Goal: Task Accomplishment & Management: Complete application form

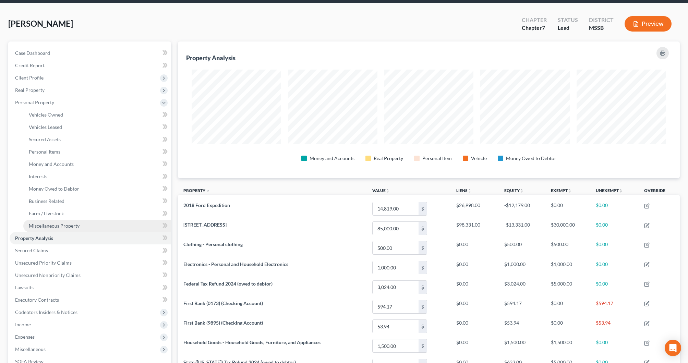
scroll to position [24, 0]
click at [72, 224] on span "Miscellaneous Property" at bounding box center [54, 226] width 51 height 6
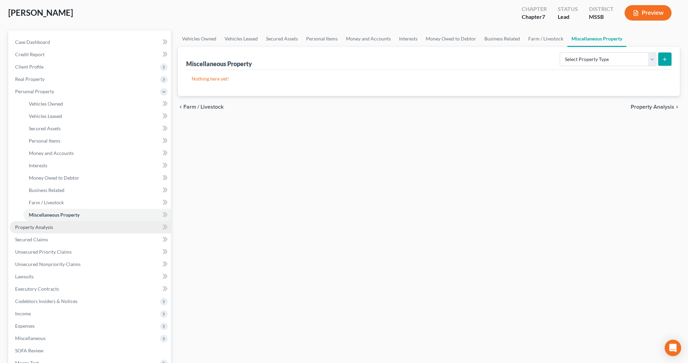
scroll to position [40, 0]
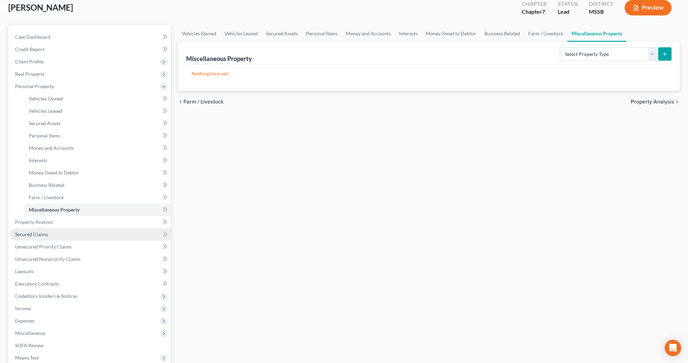
click at [49, 236] on link "Secured Claims" at bounding box center [91, 234] width 162 height 12
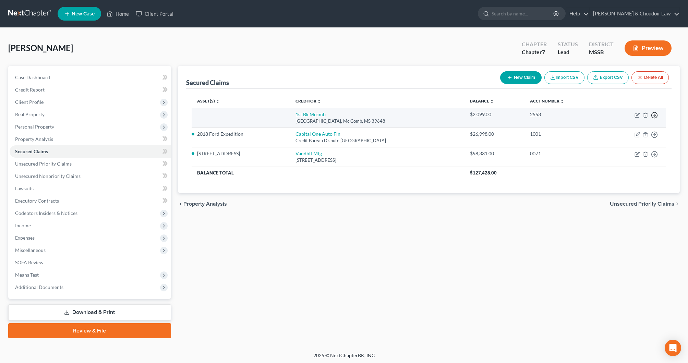
click at [656, 115] on icon "button" at bounding box center [654, 115] width 7 height 7
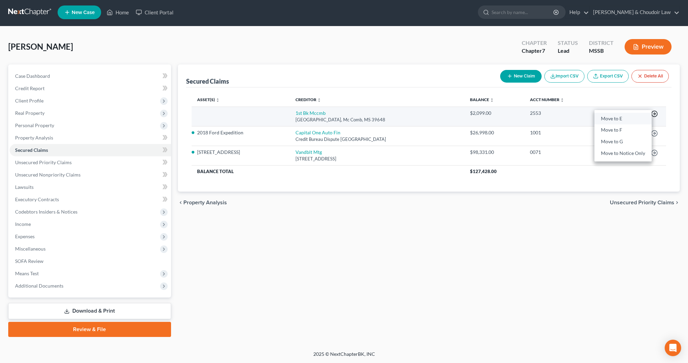
scroll to position [0, 0]
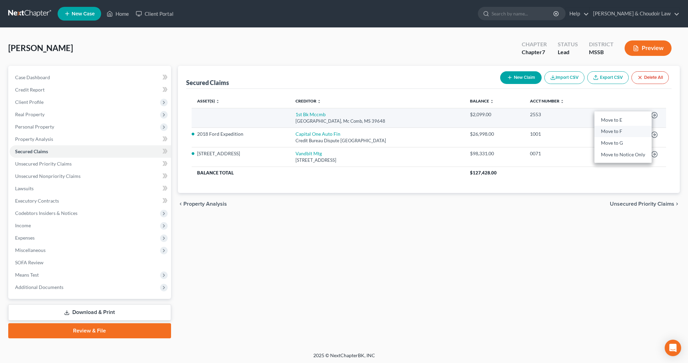
click at [620, 130] on link "Move to F" at bounding box center [623, 132] width 57 height 12
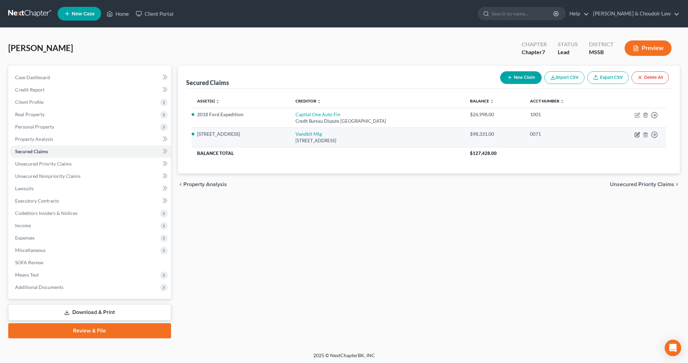
click at [638, 134] on icon "button" at bounding box center [637, 134] width 5 height 5
select select "44"
select select "3"
select select "0"
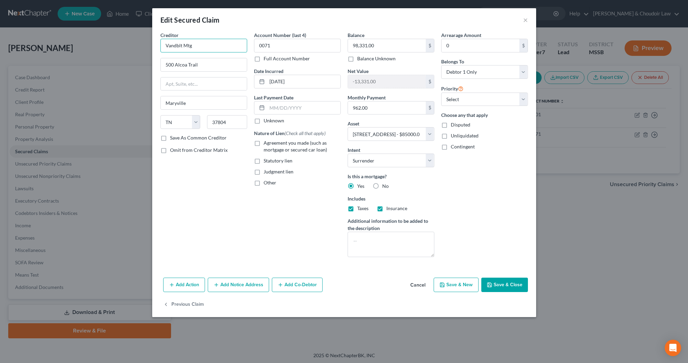
click at [212, 45] on input "Vandblt Mtg" at bounding box center [203, 46] width 87 height 14
type input "Vanderbilt Mortgage"
click at [515, 287] on button "Save & Close" at bounding box center [504, 285] width 47 height 14
select select "3"
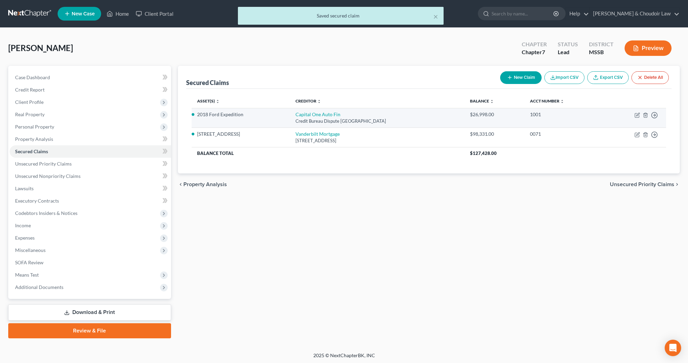
drag, startPoint x: 634, startPoint y: 114, endPoint x: 641, endPoint y: 114, distance: 7.2
click at [634, 114] on td "Move to E Move to F Move to G Move to Notice Only" at bounding box center [635, 118] width 64 height 20
click at [641, 114] on td "Move to E Move to F Move to G Move to Notice Only" at bounding box center [635, 118] width 64 height 20
click at [635, 115] on icon "button" at bounding box center [637, 116] width 4 height 4
select select "45"
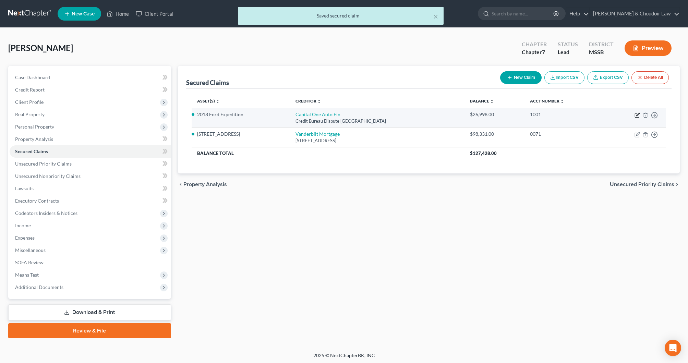
select select "2"
select select "0"
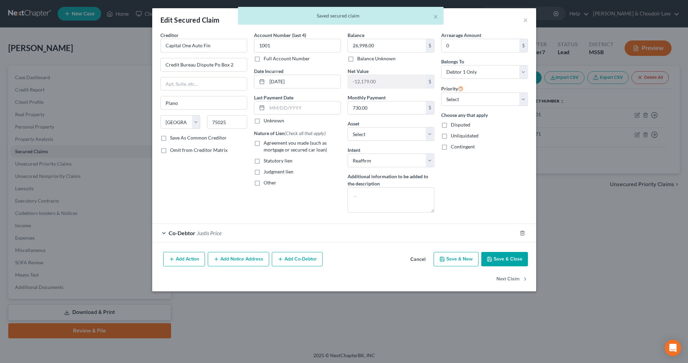
click at [504, 258] on button "Save & Close" at bounding box center [504, 259] width 47 height 14
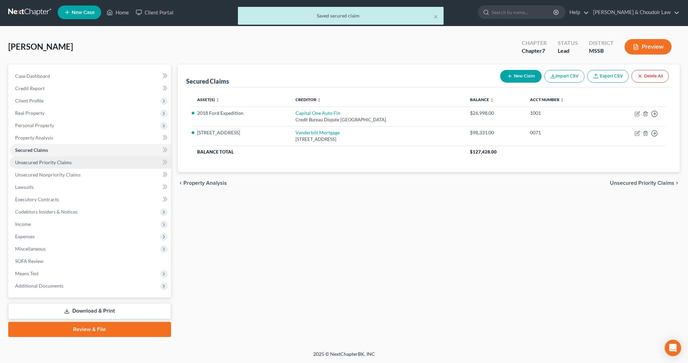
scroll to position [1, 0]
click at [62, 165] on span "Unsecured Priority Claims" at bounding box center [43, 162] width 57 height 6
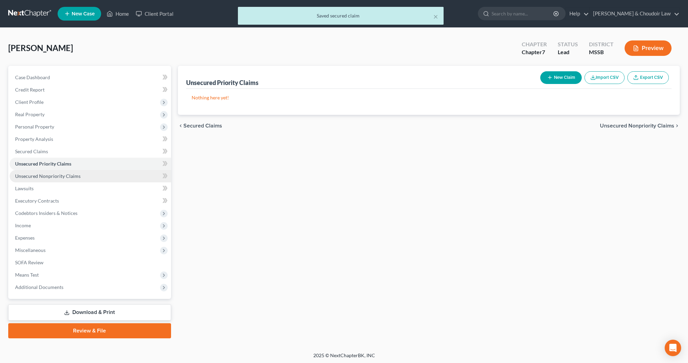
click at [63, 174] on span "Unsecured Nonpriority Claims" at bounding box center [48, 176] width 66 height 6
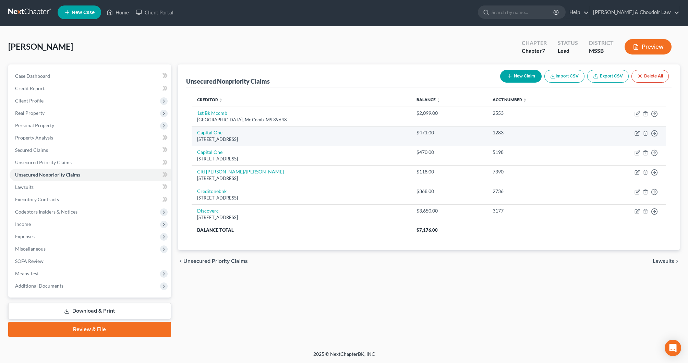
scroll to position [1, 0]
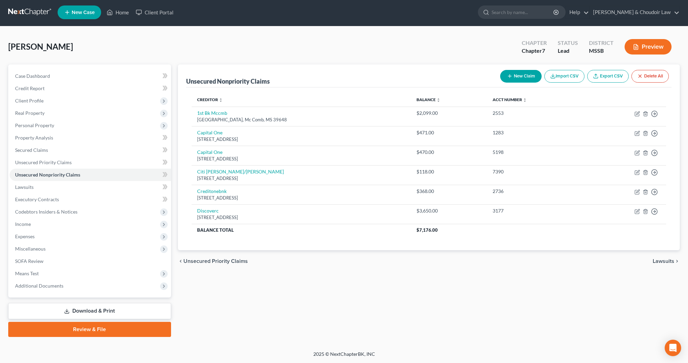
click at [516, 74] on button "New Claim" at bounding box center [520, 76] width 41 height 13
select select "0"
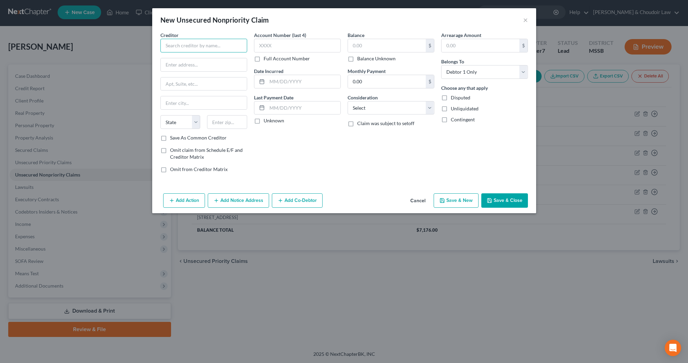
click at [237, 49] on input "text" at bounding box center [203, 46] width 87 height 14
type input "Bank Plus"
click at [205, 64] on input "[STREET_ADDRESS]" at bounding box center [204, 64] width 86 height 13
type input "[STREET_ADDRESS]"
type input "[PERSON_NAME]"
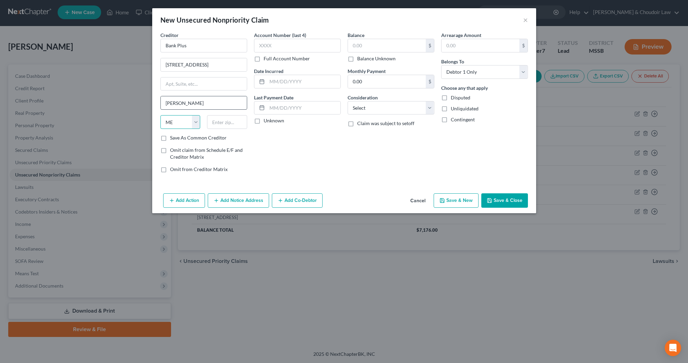
select select "25"
type input "39648"
type input "[PERSON_NAME]"
click at [373, 45] on input "text" at bounding box center [387, 45] width 78 height 13
click at [515, 198] on button "Save & Close" at bounding box center [504, 200] width 47 height 14
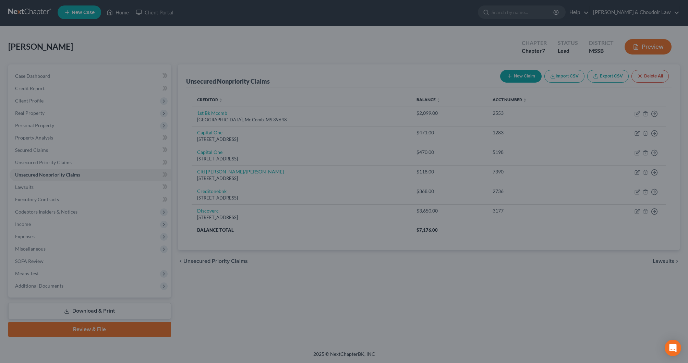
type input "7,000.00"
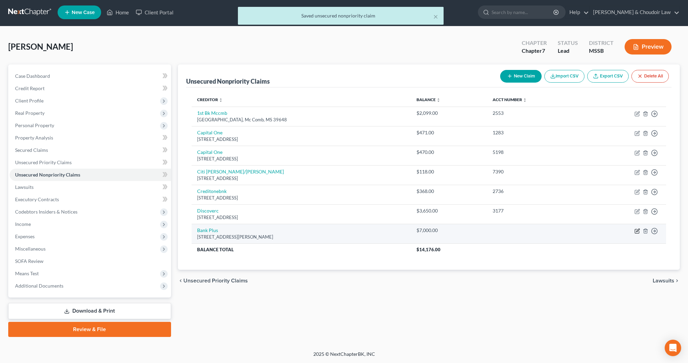
scroll to position [1, 0]
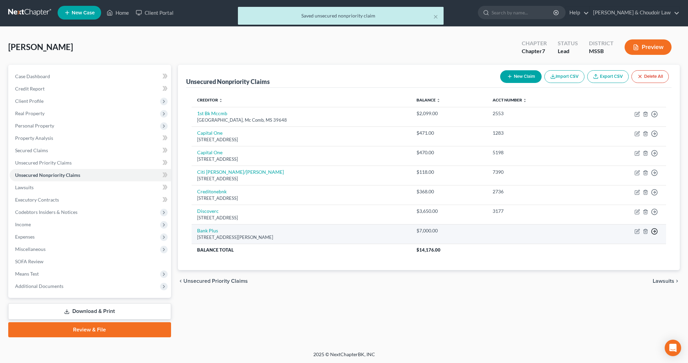
click at [657, 118] on icon "button" at bounding box center [654, 114] width 7 height 7
click at [629, 238] on link "Move to D" at bounding box center [623, 236] width 57 height 12
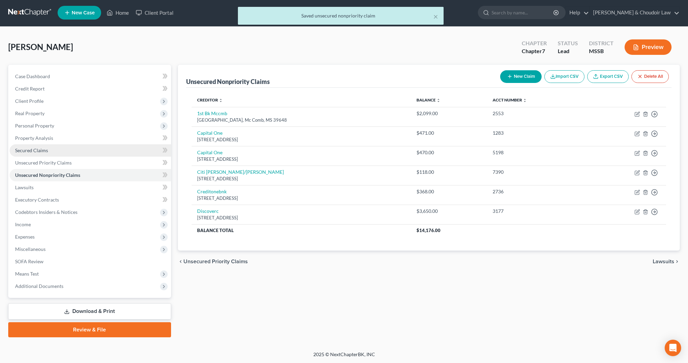
click at [25, 148] on span "Secured Claims" at bounding box center [31, 150] width 33 height 6
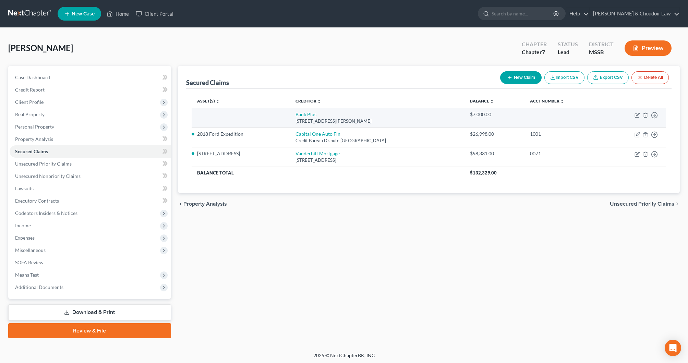
scroll to position [1, 0]
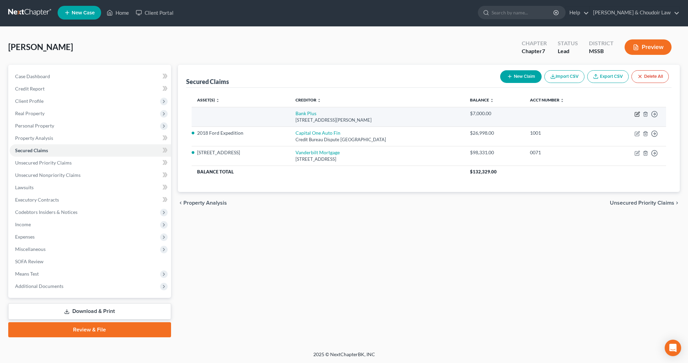
click at [637, 115] on icon "button" at bounding box center [637, 113] width 5 height 5
select select "25"
select select "0"
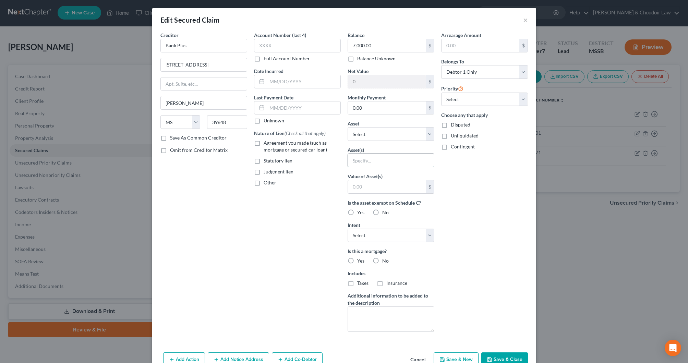
click at [368, 156] on input "text" at bounding box center [391, 160] width 86 height 13
type input "Certificate of Deposit"
click at [374, 182] on input "text" at bounding box center [387, 186] width 78 height 13
type input "5,000"
click at [510, 357] on button "Save & Close" at bounding box center [504, 360] width 47 height 14
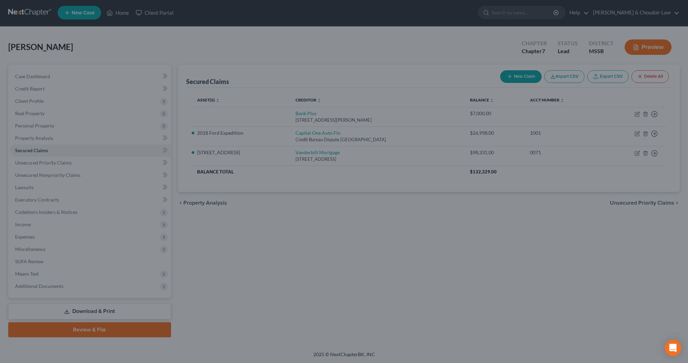
type input "5,000"
type input "0"
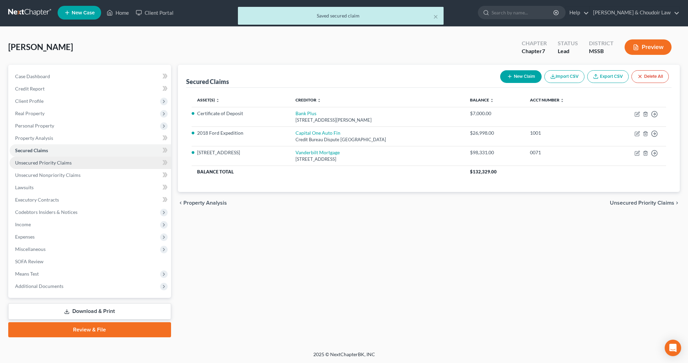
click at [61, 166] on link "Unsecured Priority Claims" at bounding box center [91, 163] width 162 height 12
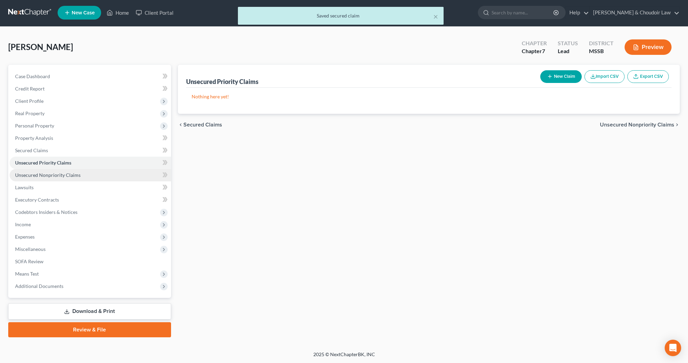
scroll to position [2, 0]
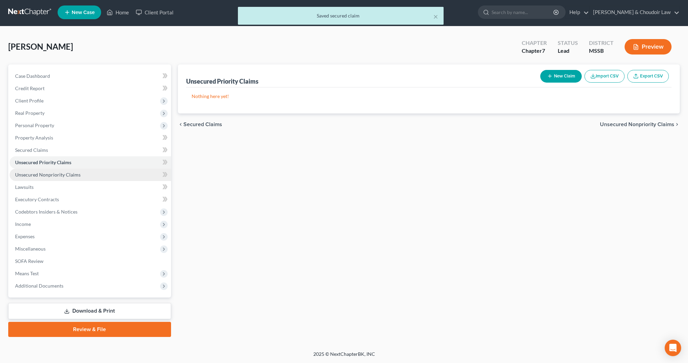
click at [61, 173] on span "Unsecured Nonpriority Claims" at bounding box center [48, 175] width 66 height 6
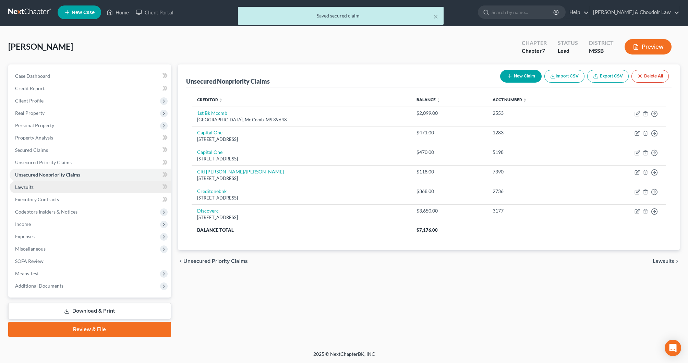
scroll to position [1, 0]
click at [51, 187] on link "Lawsuits" at bounding box center [91, 187] width 162 height 12
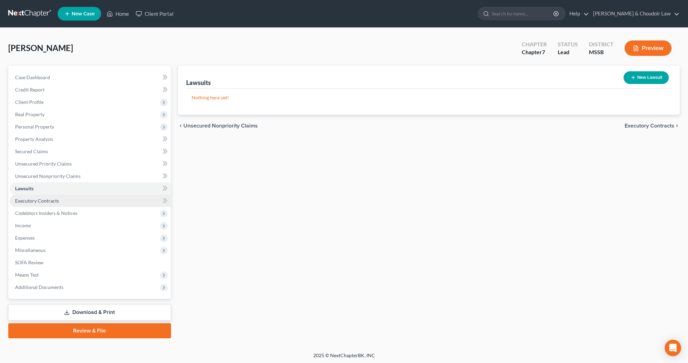
click at [51, 200] on span "Executory Contracts" at bounding box center [37, 201] width 44 height 6
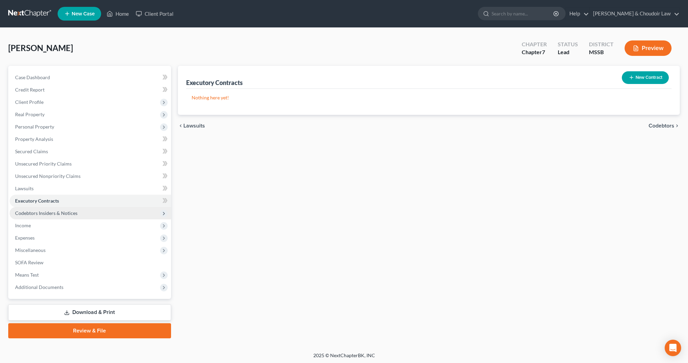
click at [50, 214] on span "Codebtors Insiders & Notices" at bounding box center [46, 213] width 62 height 6
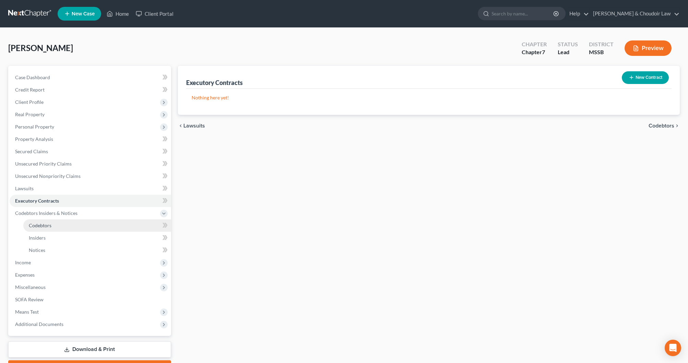
click at [48, 219] on link "Codebtors" at bounding box center [97, 225] width 148 height 12
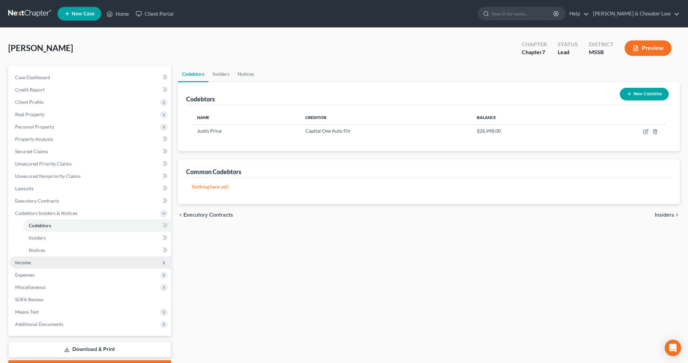
click at [28, 262] on span "Income" at bounding box center [23, 263] width 16 height 6
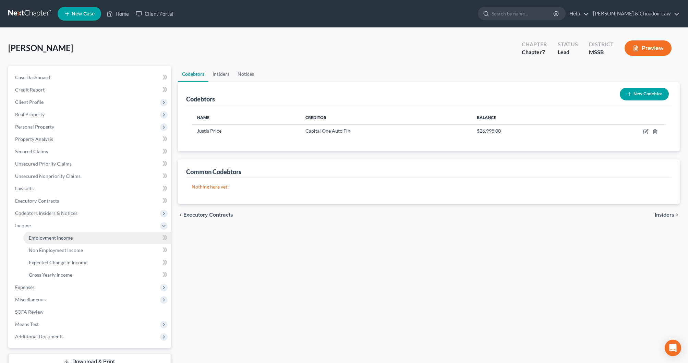
click at [49, 241] on link "Employment Income" at bounding box center [97, 238] width 148 height 12
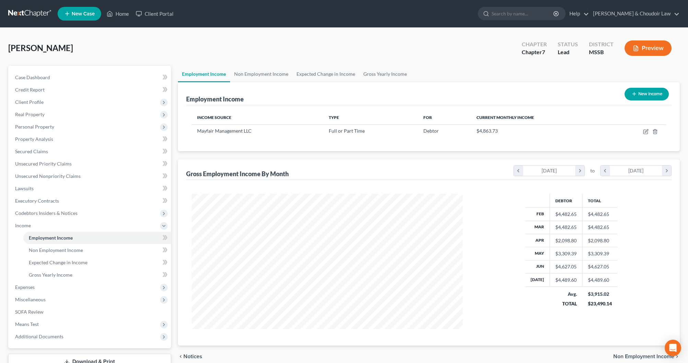
scroll to position [9, 0]
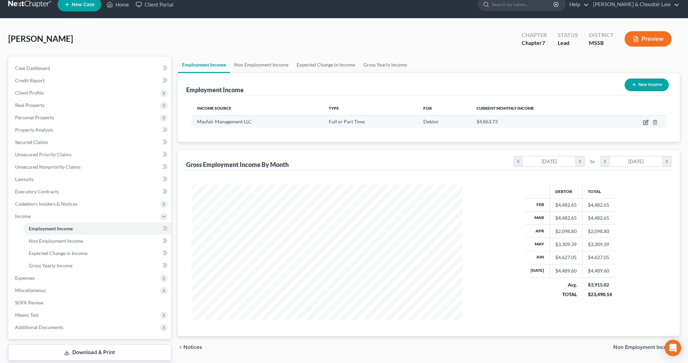
click at [646, 122] on icon "button" at bounding box center [645, 122] width 5 height 5
select select "0"
select select "25"
select select "2"
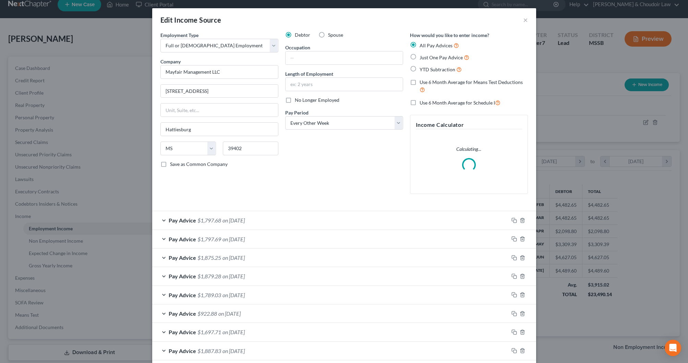
click at [462, 83] on span "Use 6 Month Average for Means Test Deductions" at bounding box center [471, 82] width 103 height 6
click at [427, 83] on input "Use 6 Month Average for Means Test Deductions" at bounding box center [425, 81] width 4 height 4
checkbox input "true"
click at [461, 102] on span "Use 6 Month Average for Schedule I" at bounding box center [457, 103] width 75 height 6
click at [427, 102] on input "Use 6 Month Average for Schedule I" at bounding box center [425, 101] width 4 height 4
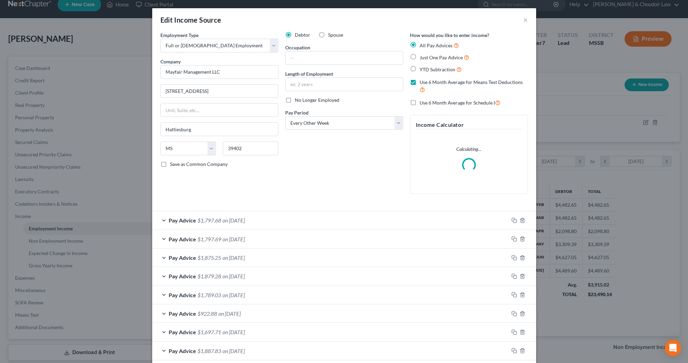
checkbox input "true"
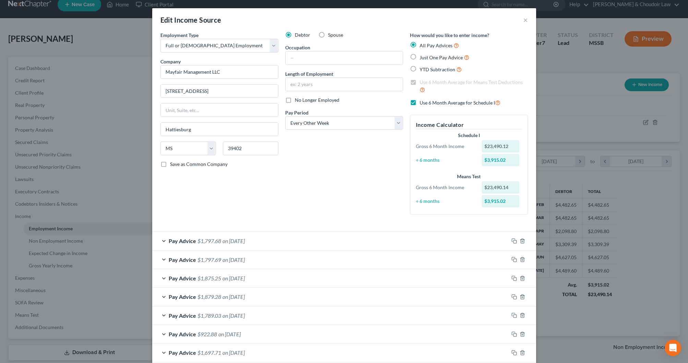
scroll to position [0, 0]
click at [370, 56] on input "text" at bounding box center [344, 57] width 117 height 13
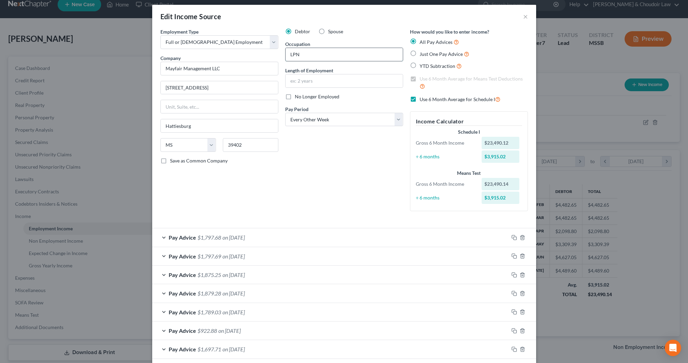
type input "LPN"
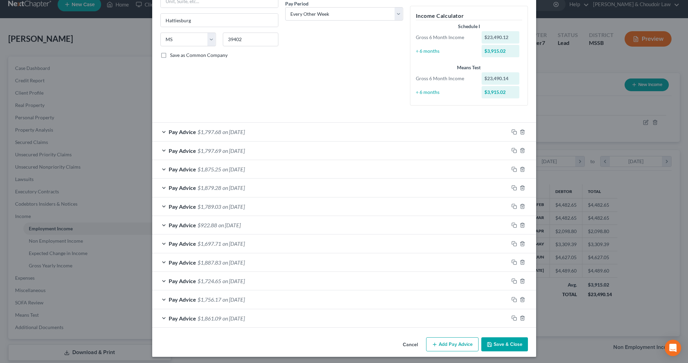
type input "10 months"
click at [507, 341] on button "Save & Close" at bounding box center [504, 344] width 47 height 14
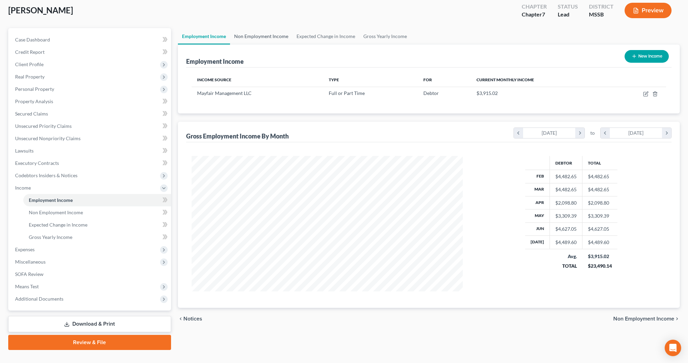
click at [262, 39] on link "Non Employment Income" at bounding box center [261, 36] width 62 height 16
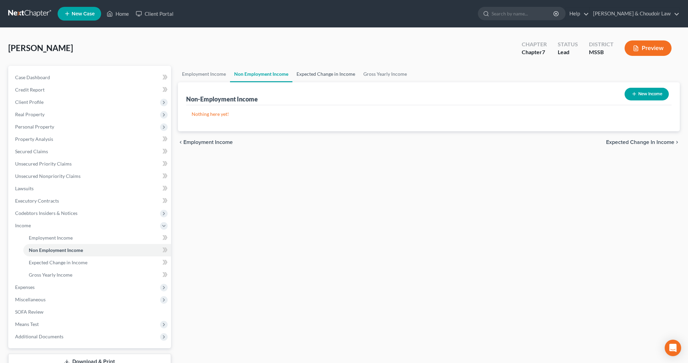
click at [319, 76] on link "Expected Change in Income" at bounding box center [326, 74] width 67 height 16
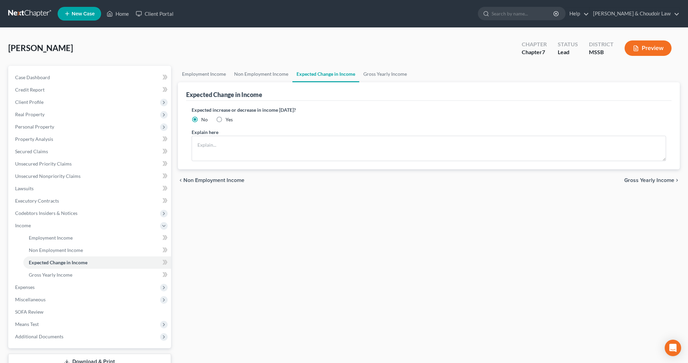
click at [319, 76] on link "Expected Change in Income" at bounding box center [326, 74] width 67 height 16
click at [374, 74] on link "Gross Yearly Income" at bounding box center [385, 74] width 52 height 16
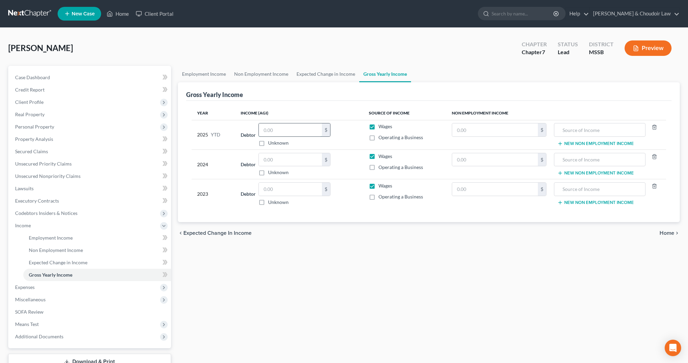
click at [305, 132] on input "text" at bounding box center [290, 129] width 63 height 13
type input "27,425.68"
click at [309, 162] on input "text" at bounding box center [290, 159] width 63 height 13
type input "55,298"
drag, startPoint x: 323, startPoint y: 190, endPoint x: 312, endPoint y: 190, distance: 11.0
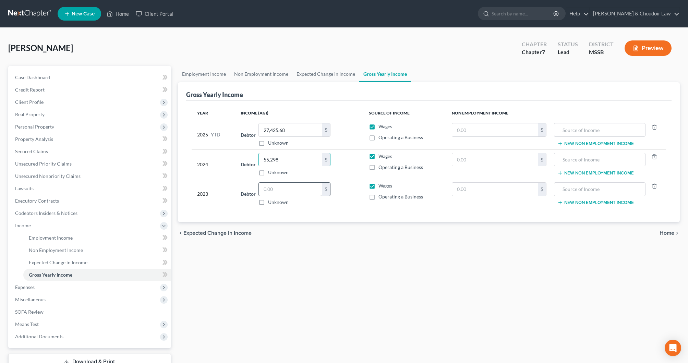
click at [321, 190] on div "$" at bounding box center [295, 189] width 72 height 14
click at [312, 190] on input "text" at bounding box center [290, 189] width 63 height 13
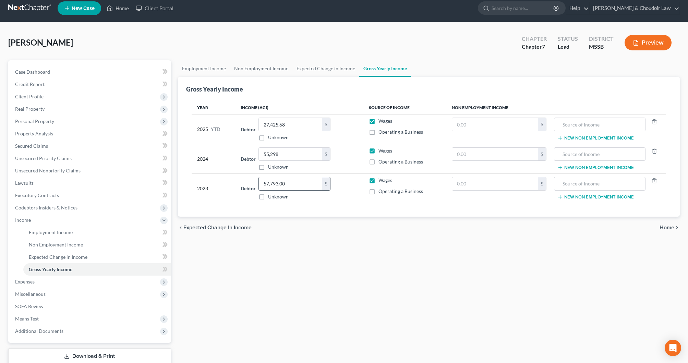
scroll to position [6, 0]
type input "57,793.00"
click at [49, 280] on span "Expenses" at bounding box center [91, 281] width 162 height 12
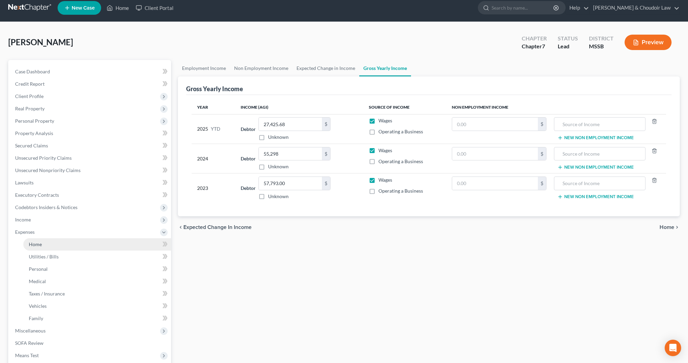
click at [38, 247] on span "Home" at bounding box center [35, 244] width 13 height 6
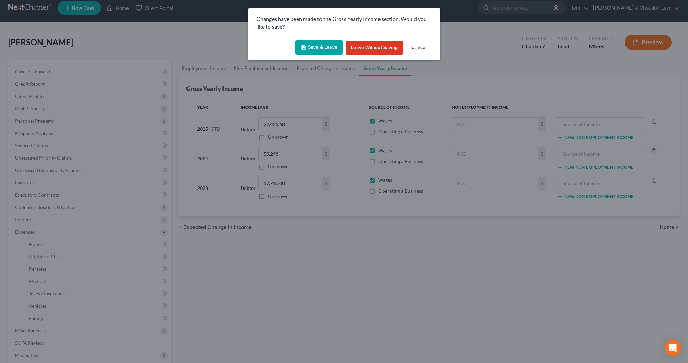
click at [320, 46] on button "Save & Leave" at bounding box center [319, 47] width 47 height 14
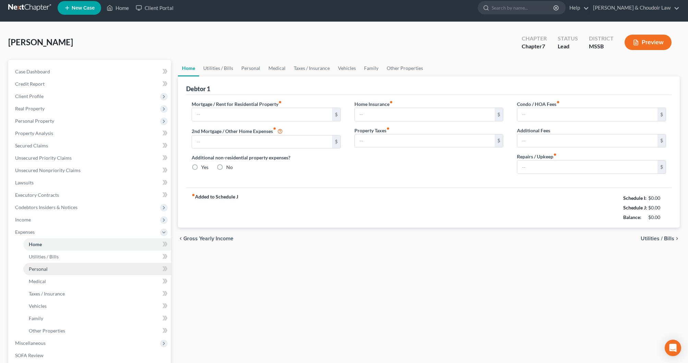
type input "0.00"
radio input "true"
type input "0.00"
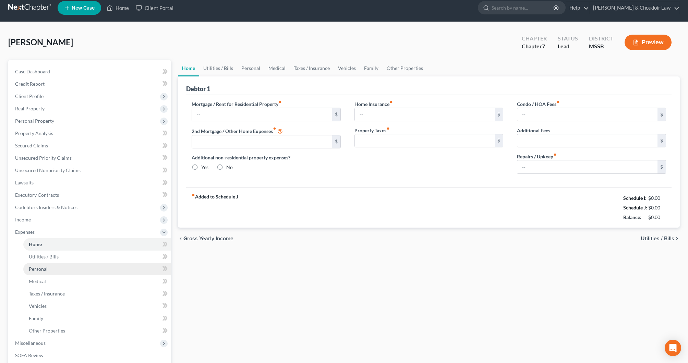
type input "0.00"
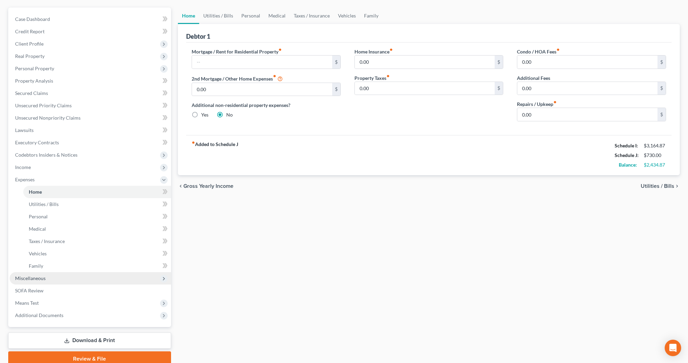
scroll to position [59, 0]
click at [44, 280] on span "Miscellaneous" at bounding box center [30, 278] width 31 height 6
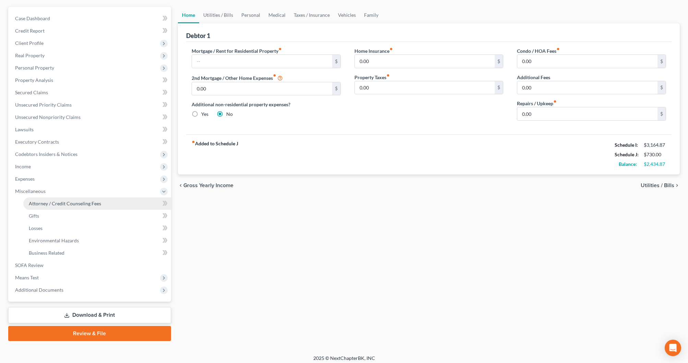
click at [79, 204] on span "Attorney / Credit Counseling Fees" at bounding box center [65, 204] width 72 height 6
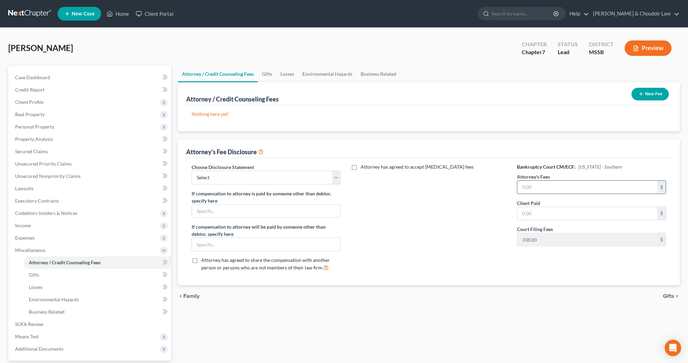
click at [536, 181] on div "Attorney's Fees $" at bounding box center [591, 183] width 149 height 21
click at [536, 182] on input "text" at bounding box center [588, 187] width 140 height 13
type input "1,180"
click at [565, 211] on input "text" at bounding box center [588, 213] width 140 height 13
type input "1,180"
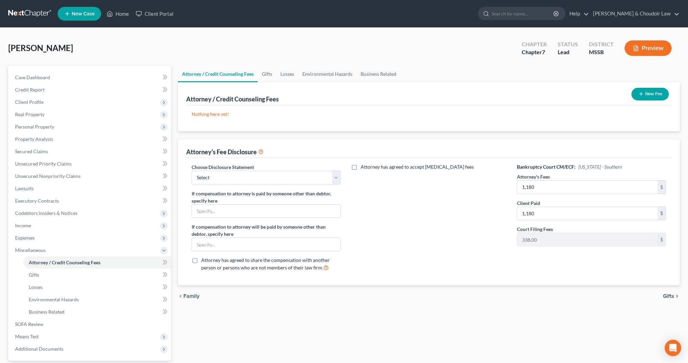
drag, startPoint x: 498, startPoint y: 211, endPoint x: 479, endPoint y: 204, distance: 20.7
click at [498, 211] on div "Attorney has agreed to accept [MEDICAL_DATA] fees" at bounding box center [429, 221] width 163 height 114
select select "1"
click at [44, 322] on link "SOFA Review" at bounding box center [91, 324] width 162 height 12
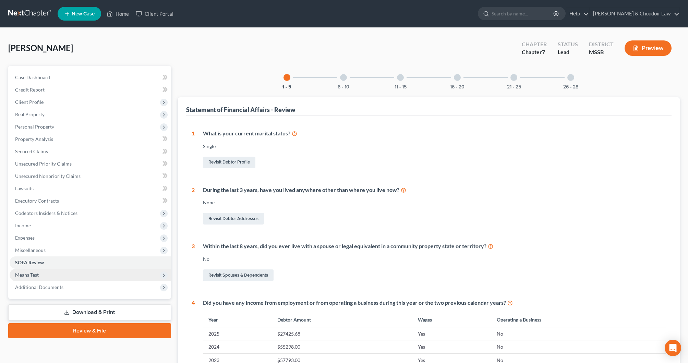
click at [44, 275] on span "Means Test" at bounding box center [91, 275] width 162 height 12
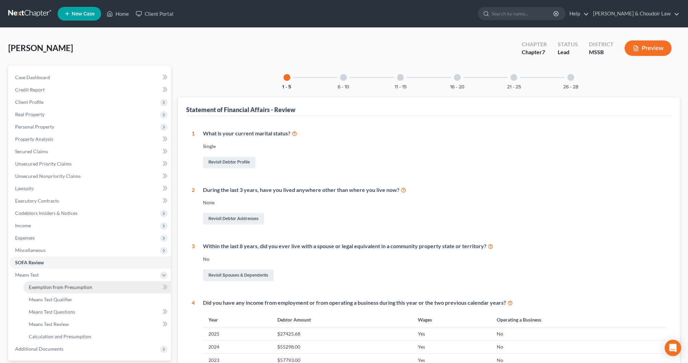
click at [75, 285] on span "Exemption from Presumption" at bounding box center [60, 287] width 63 height 6
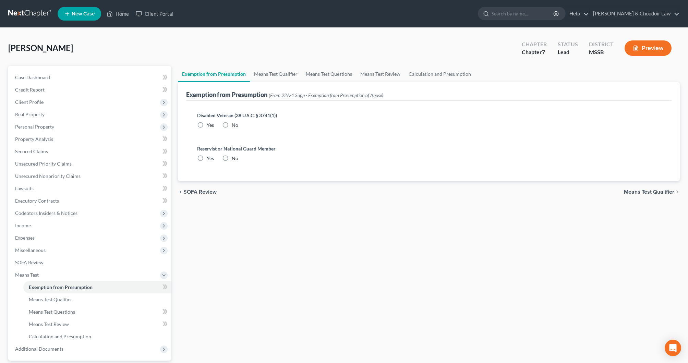
click at [232, 125] on label "No" at bounding box center [235, 125] width 7 height 7
click at [235, 125] on input "No" at bounding box center [237, 124] width 4 height 4
radio input "true"
click at [232, 158] on label "No" at bounding box center [235, 158] width 7 height 7
click at [235, 158] on input "No" at bounding box center [237, 157] width 4 height 4
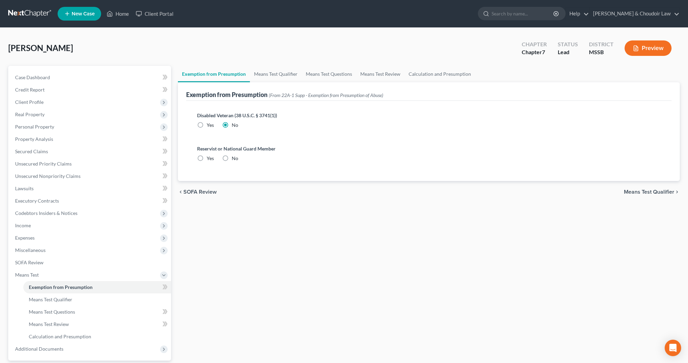
radio input "true"
click at [413, 71] on link "Calculation and Presumption" at bounding box center [440, 74] width 71 height 16
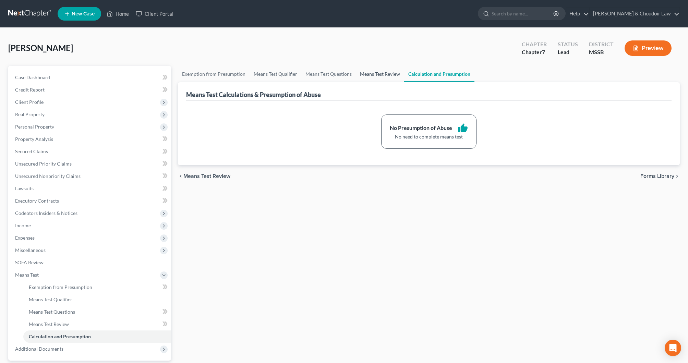
click at [392, 76] on link "Means Test Review" at bounding box center [380, 74] width 48 height 16
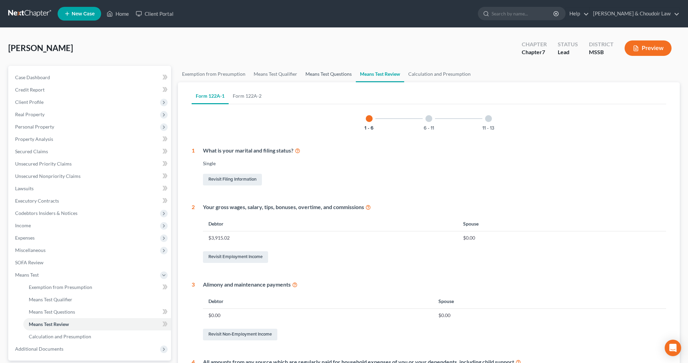
click at [329, 75] on link "Means Test Questions" at bounding box center [328, 74] width 55 height 16
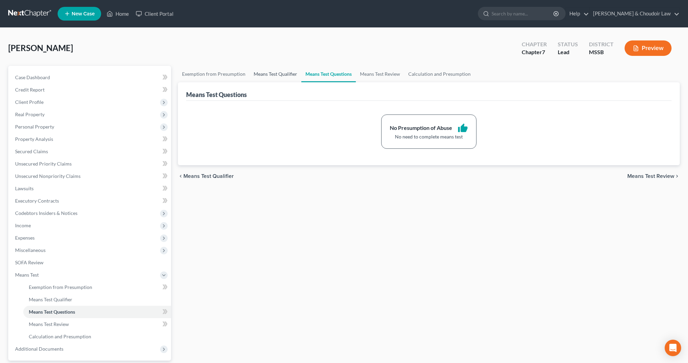
click at [274, 73] on link "Means Test Qualifier" at bounding box center [276, 74] width 52 height 16
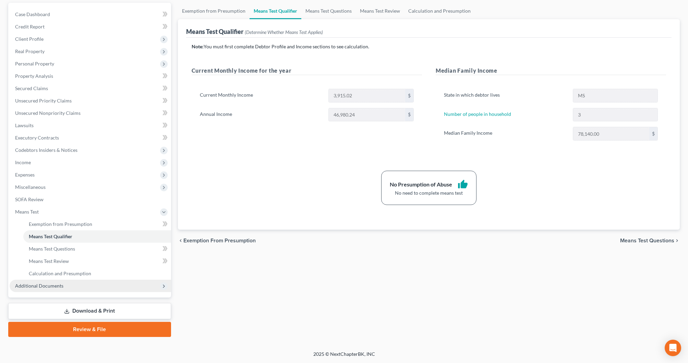
scroll to position [63, 0]
click at [78, 284] on span "Additional Documents" at bounding box center [91, 286] width 162 height 12
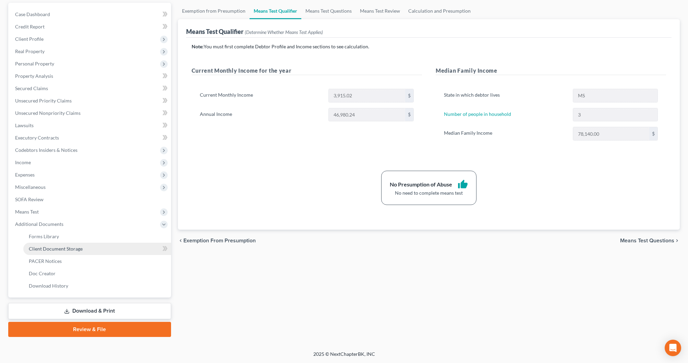
click at [80, 253] on link "Client Document Storage" at bounding box center [97, 249] width 148 height 12
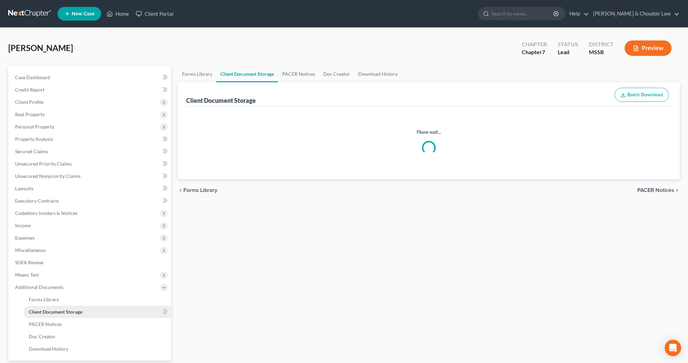
select select "4"
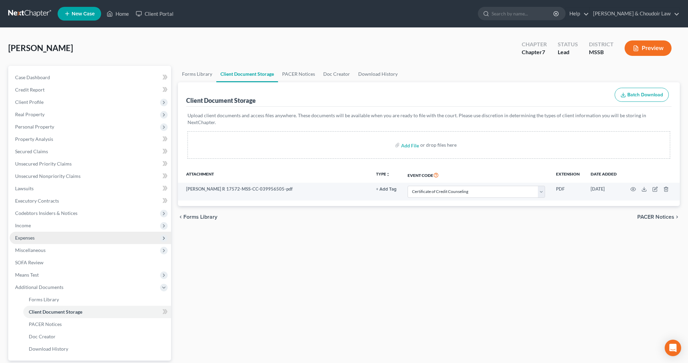
click at [36, 238] on span "Expenses" at bounding box center [91, 238] width 162 height 12
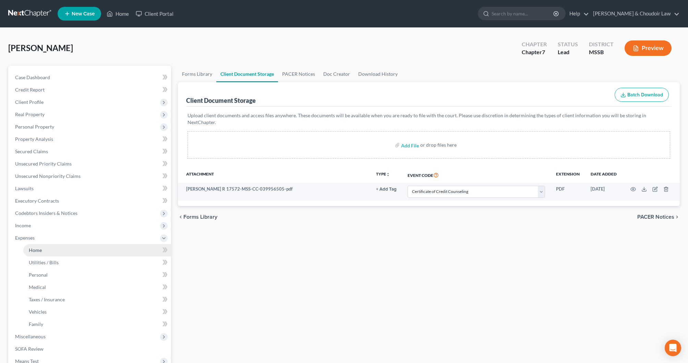
click at [36, 247] on link "Home" at bounding box center [97, 250] width 148 height 12
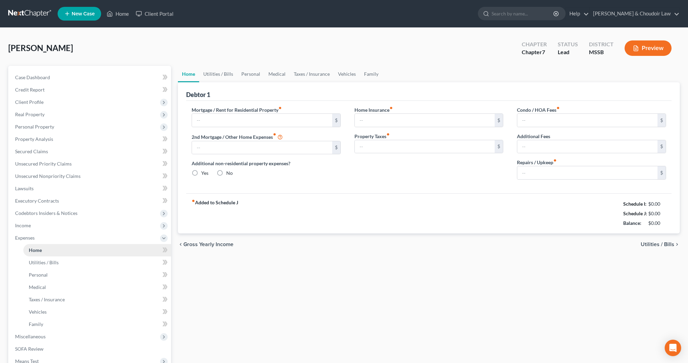
type input "0.00"
radio input "true"
type input "0.00"
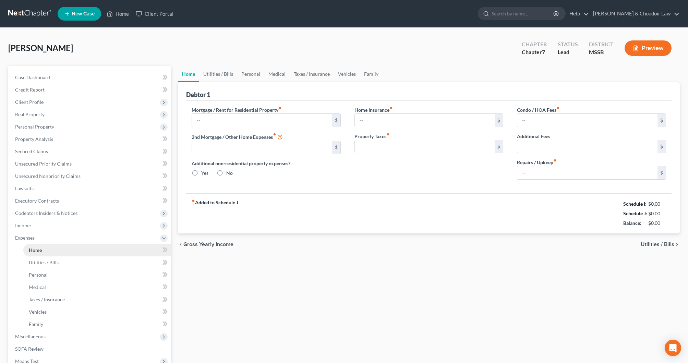
type input "0.00"
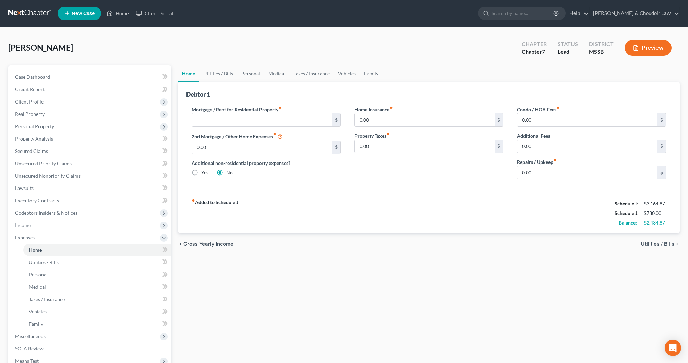
scroll to position [0, 0]
click at [227, 74] on link "Utilities / Bills" at bounding box center [218, 74] width 38 height 16
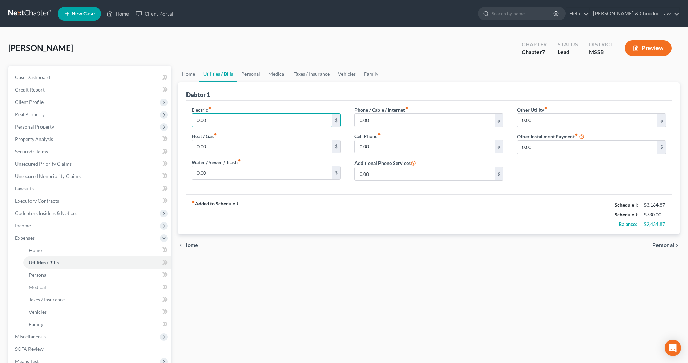
drag, startPoint x: 217, startPoint y: 121, endPoint x: 172, endPoint y: 122, distance: 45.0
click at [174, 122] on div "Petition Navigation Case Dashboard Payments Invoices Payments Payments Credit R…" at bounding box center [344, 245] width 679 height 359
type input "150"
drag, startPoint x: 206, startPoint y: 172, endPoint x: 177, endPoint y: 171, distance: 29.2
click at [177, 171] on div "Home Utilities / Bills Personal Medical Taxes / Insurance Vehicles Family Debto…" at bounding box center [429, 245] width 509 height 359
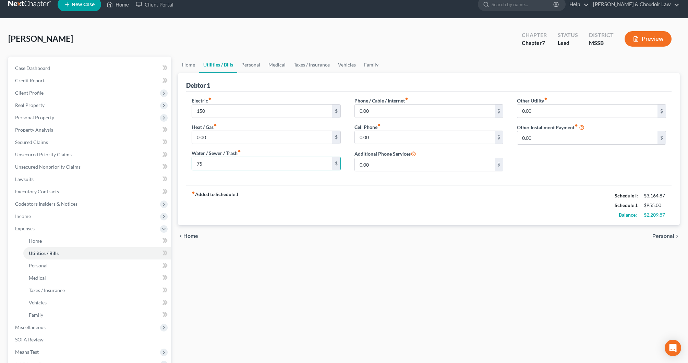
scroll to position [13, 0]
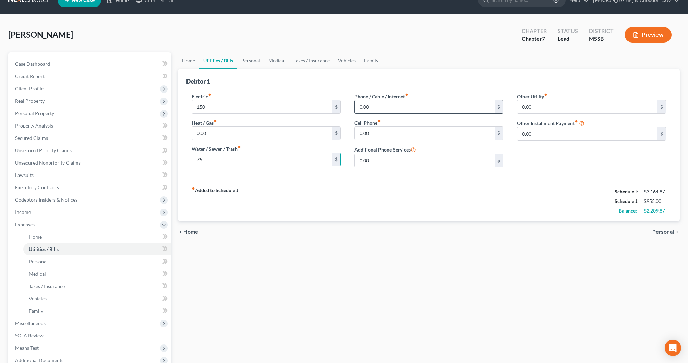
type input "75"
drag, startPoint x: 375, startPoint y: 106, endPoint x: 331, endPoint y: 104, distance: 43.6
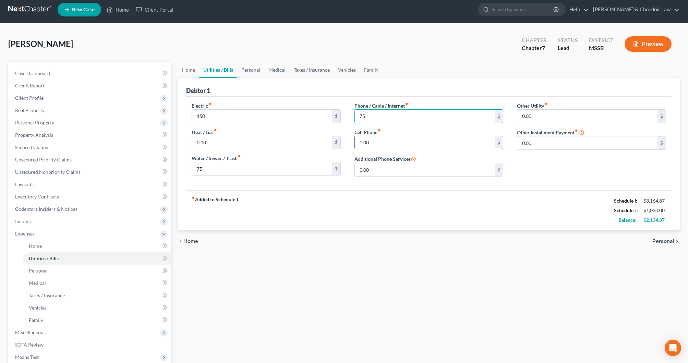
type input "75"
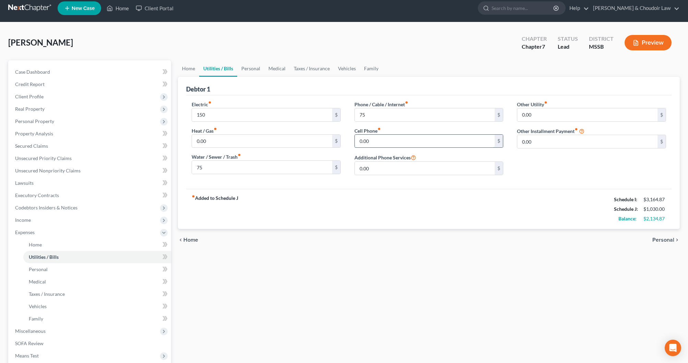
scroll to position [8, 0]
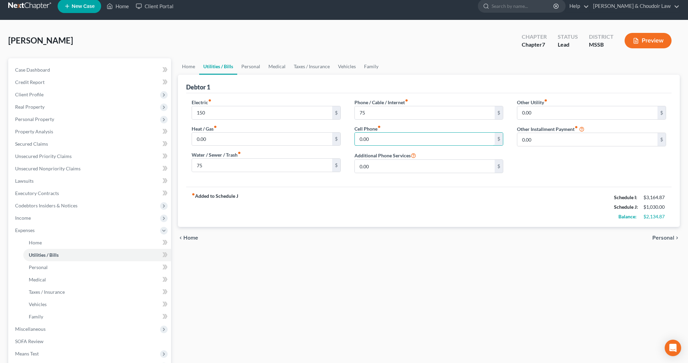
drag, startPoint x: 372, startPoint y: 138, endPoint x: 343, endPoint y: 138, distance: 29.5
drag, startPoint x: 384, startPoint y: 140, endPoint x: 337, endPoint y: 140, distance: 46.6
click at [337, 140] on div "Electric fiber_manual_record 150 $ Heat / Gas fiber_manual_record 0.00 $ Water …" at bounding box center [429, 139] width 488 height 80
type input "91"
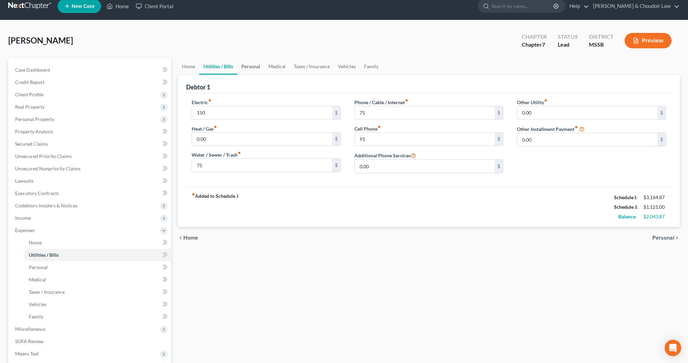
click at [251, 66] on link "Personal" at bounding box center [250, 66] width 27 height 16
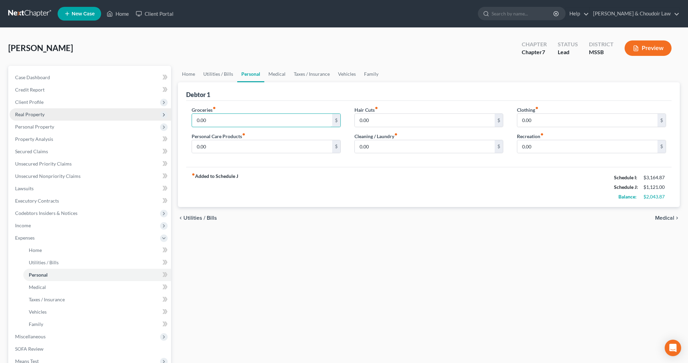
drag, startPoint x: 219, startPoint y: 122, endPoint x: 169, endPoint y: 119, distance: 50.6
click at [169, 119] on div "Petition Navigation Case Dashboard Payments Invoices Payments Payments Credit R…" at bounding box center [344, 245] width 679 height 359
type input "750"
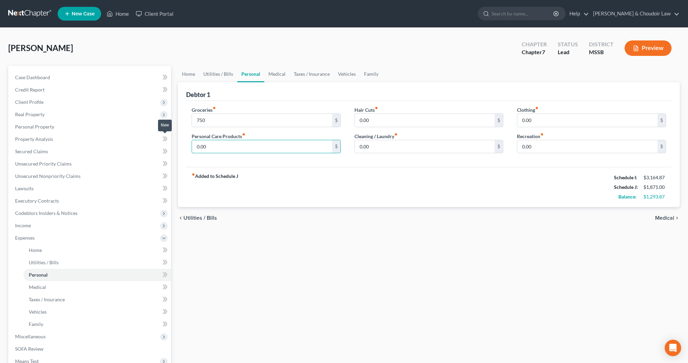
drag, startPoint x: 219, startPoint y: 147, endPoint x: 165, endPoint y: 143, distance: 54.0
click at [165, 143] on div "Petition Navigation Case Dashboard Payments Invoices Payments Payments Credit R…" at bounding box center [344, 245] width 679 height 359
type input "50"
drag, startPoint x: 387, startPoint y: 145, endPoint x: 303, endPoint y: 144, distance: 83.7
click at [303, 144] on div "Groceries fiber_manual_record 750 $ Personal Care Products fiber_manual_record …" at bounding box center [429, 132] width 488 height 53
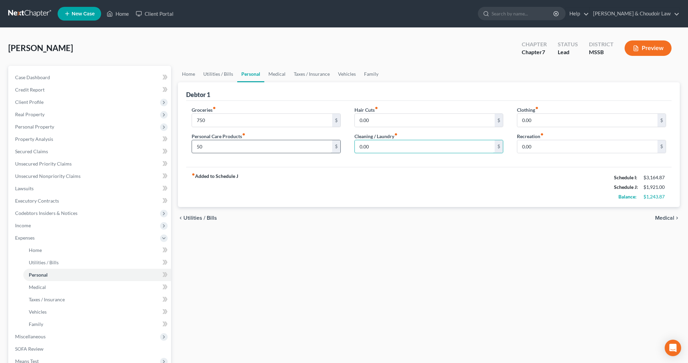
scroll to position [2, 0]
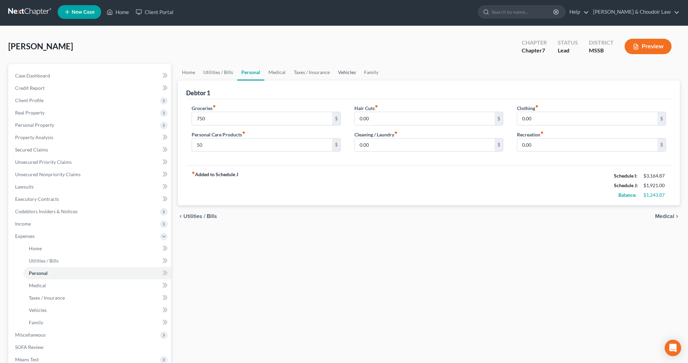
click at [351, 73] on link "Vehicles" at bounding box center [347, 72] width 26 height 16
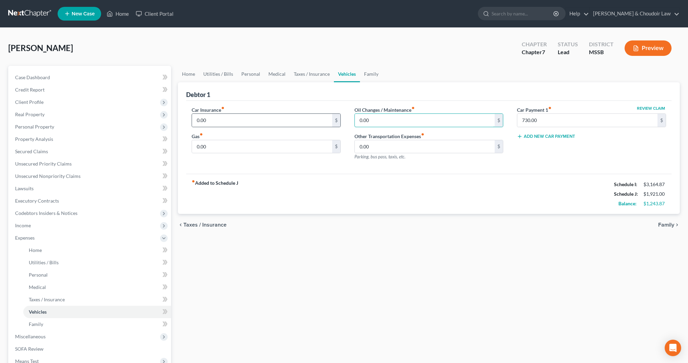
drag, startPoint x: 378, startPoint y: 121, endPoint x: 335, endPoint y: 119, distance: 42.6
click at [335, 120] on div "Car Insurance fiber_manual_record 0.00 $ Gas fiber_manual_record 0.00 $ Oil Cha…" at bounding box center [429, 136] width 488 height 60
type input "80"
drag, startPoint x: 217, startPoint y: 144, endPoint x: 178, endPoint y: 145, distance: 39.1
click at [176, 146] on div "Home Utilities / Bills Personal Medical Taxes / Insurance Vehicles Family Debto…" at bounding box center [429, 245] width 509 height 359
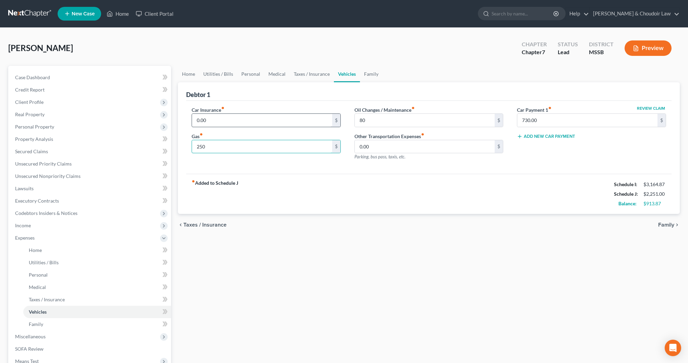
type input "250"
drag, startPoint x: 213, startPoint y: 121, endPoint x: 184, endPoint y: 120, distance: 28.9
click at [184, 120] on div "Debtor 1 Car Insurance fiber_manual_record 0.00 $ Gas fiber_manual_record 250 $…" at bounding box center [429, 148] width 502 height 132
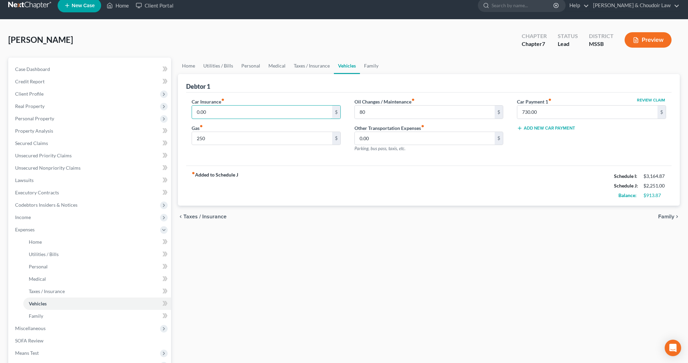
scroll to position [11, 0]
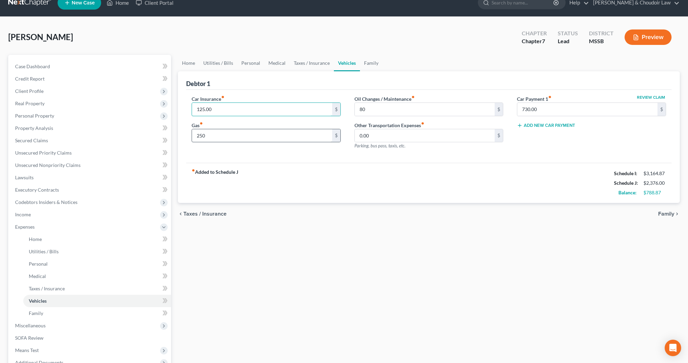
type input "125.00"
click at [230, 139] on input "250" at bounding box center [262, 135] width 140 height 13
click at [293, 160] on div "Car Insurance fiber_manual_record 125.00 $ Gas fiber_manual_record 250,200 $ Oi…" at bounding box center [429, 126] width 486 height 73
drag, startPoint x: 221, startPoint y: 139, endPoint x: 173, endPoint y: 136, distance: 48.1
click at [173, 136] on div "Petition Navigation Case Dashboard Payments Invoices Payments Payments Credit R…" at bounding box center [344, 234] width 679 height 359
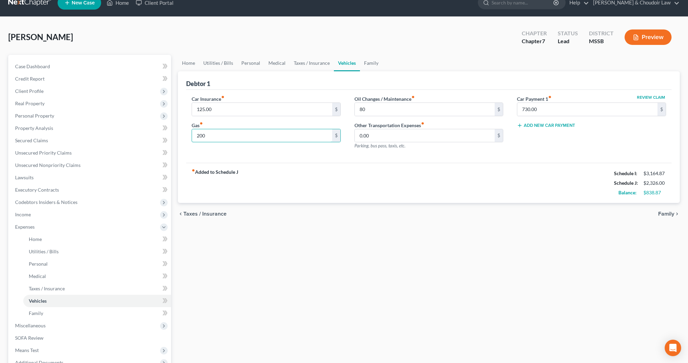
scroll to position [10, 0]
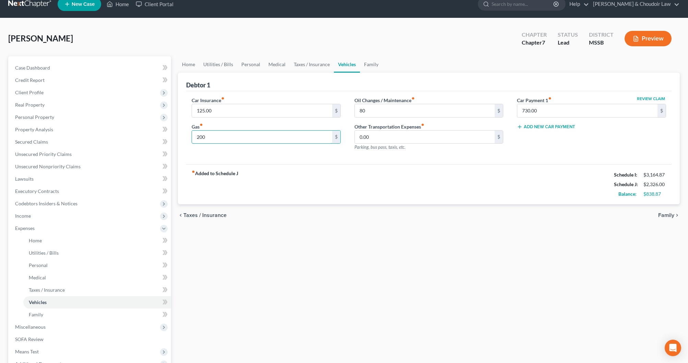
type input "200"
click at [288, 164] on div "fiber_manual_record Added to Schedule J Schedule I: $3,164.87 Schedule J: $2,32…" at bounding box center [429, 184] width 486 height 40
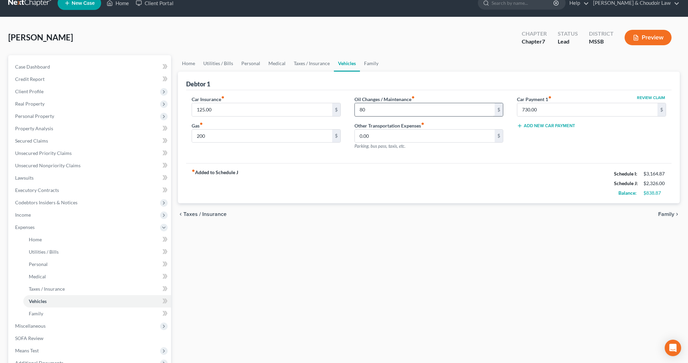
scroll to position [11, 0]
click at [368, 109] on input "80" at bounding box center [425, 109] width 140 height 13
drag, startPoint x: 368, startPoint y: 109, endPoint x: 343, endPoint y: 109, distance: 25.4
click at [343, 109] on div "Car Insurance fiber_manual_record 125.00 $ Gas fiber_manual_record 200 $ Oil Ch…" at bounding box center [429, 126] width 488 height 60
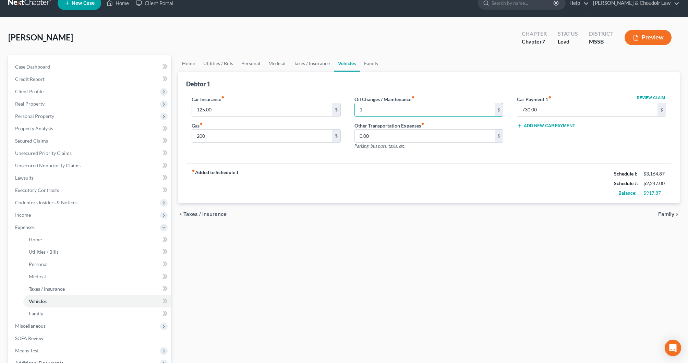
scroll to position [11, 0]
type input "100"
drag, startPoint x: 231, startPoint y: 138, endPoint x: 162, endPoint y: 141, distance: 69.0
click at [162, 141] on div "Petition Navigation Case Dashboard Payments Invoices Payments Payments Credit R…" at bounding box center [344, 234] width 679 height 359
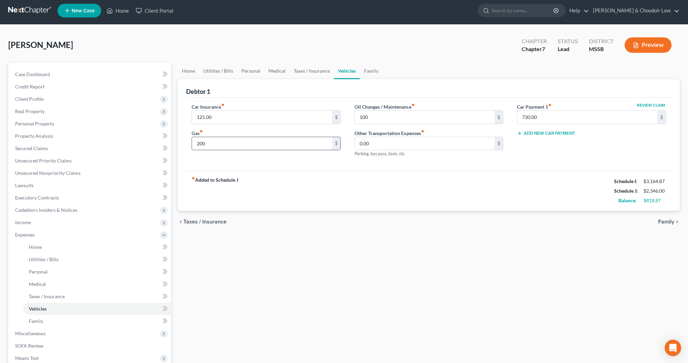
scroll to position [0, 0]
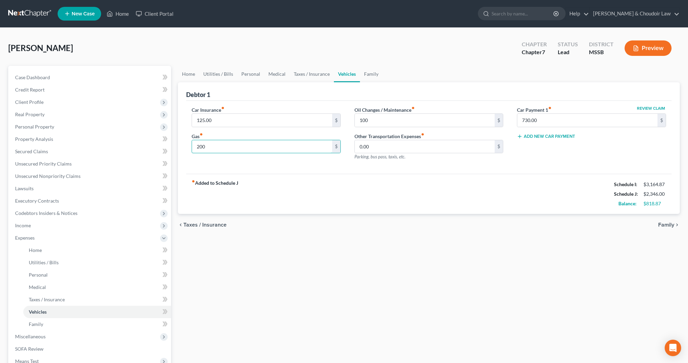
drag, startPoint x: 211, startPoint y: 147, endPoint x: 178, endPoint y: 147, distance: 33.6
click at [178, 147] on div "Debtor 1 Car Insurance fiber_manual_record 125.00 $ Gas fiber_manual_record 200…" at bounding box center [429, 148] width 502 height 132
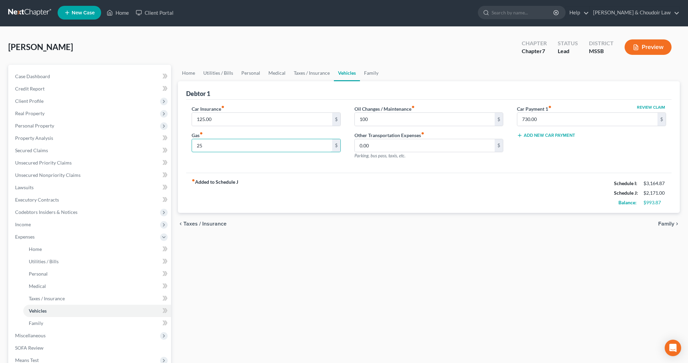
scroll to position [2, 0]
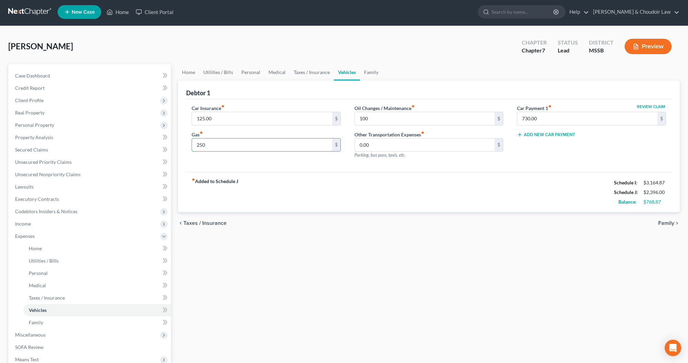
type input "250"
drag, startPoint x: 355, startPoint y: 70, endPoint x: 374, endPoint y: 71, distance: 18.9
click at [359, 70] on ul "Home Utilities / Bills Personal Medical Taxes / Insurance Vehicles Family" at bounding box center [429, 72] width 502 height 16
click at [370, 72] on link "Family" at bounding box center [371, 72] width 23 height 16
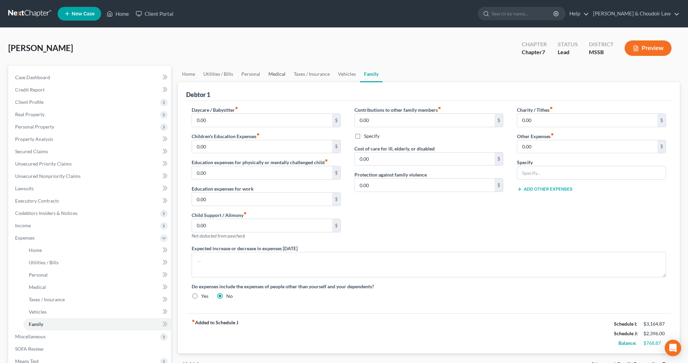
click at [273, 75] on link "Medical" at bounding box center [276, 74] width 25 height 16
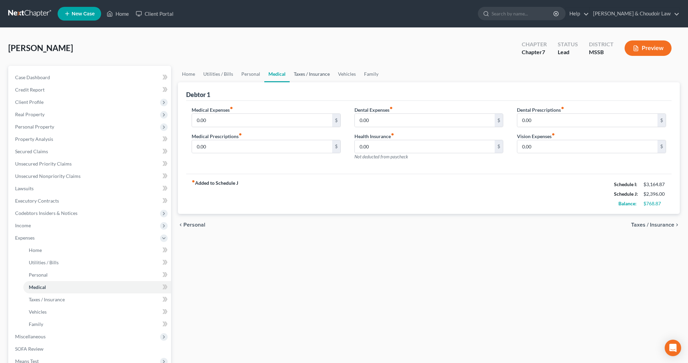
click at [313, 74] on link "Taxes / Insurance" at bounding box center [312, 74] width 44 height 16
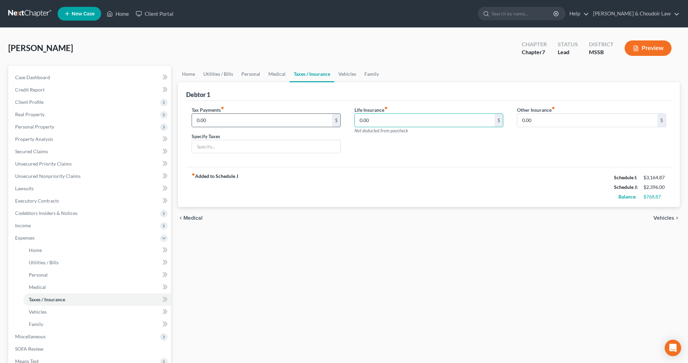
drag, startPoint x: 373, startPoint y: 120, endPoint x: 335, endPoint y: 119, distance: 38.4
click at [335, 119] on div "Tax Payments fiber_manual_record 0.00 $ Specify Taxes Life Insurance fiber_manu…" at bounding box center [429, 132] width 488 height 53
drag, startPoint x: 280, startPoint y: 73, endPoint x: 274, endPoint y: 81, distance: 9.5
click at [280, 73] on link "Medical" at bounding box center [276, 74] width 25 height 16
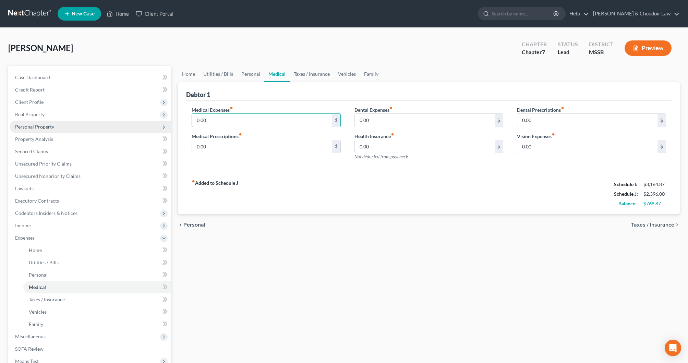
drag, startPoint x: 223, startPoint y: 122, endPoint x: 168, endPoint y: 122, distance: 54.5
click at [168, 122] on div "Petition Navigation Case Dashboard Payments Invoices Payments Payments Credit R…" at bounding box center [344, 245] width 679 height 359
type input "20"
drag, startPoint x: 200, startPoint y: 148, endPoint x: 193, endPoint y: 148, distance: 6.9
click at [193, 148] on input "0.00" at bounding box center [262, 146] width 140 height 13
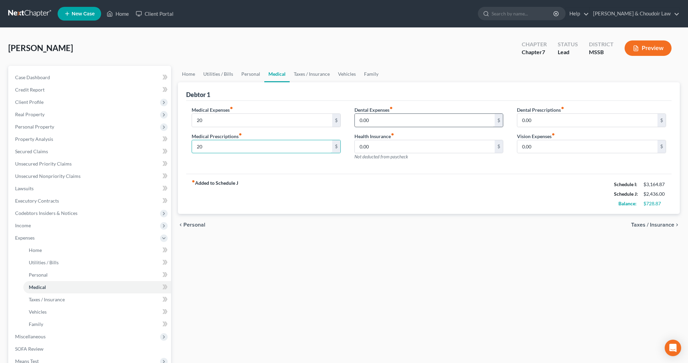
type input "20"
drag, startPoint x: 376, startPoint y: 122, endPoint x: 344, endPoint y: 120, distance: 32.0
click at [344, 120] on div "Medical Expenses fiber_manual_record 20 $ Medical Prescriptions fiber_manual_re…" at bounding box center [429, 136] width 488 height 60
type input "0"
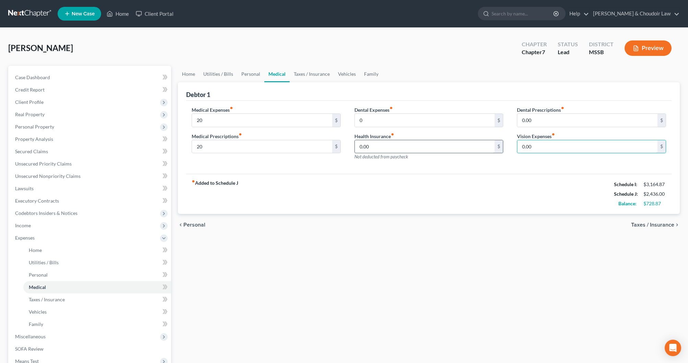
drag, startPoint x: 543, startPoint y: 149, endPoint x: 489, endPoint y: 146, distance: 54.0
click at [489, 146] on div "Medical Expenses fiber_manual_record 20 $ Medical Prescriptions fiber_manual_re…" at bounding box center [429, 136] width 488 height 60
type input "20"
click at [253, 74] on link "Personal" at bounding box center [250, 74] width 27 height 16
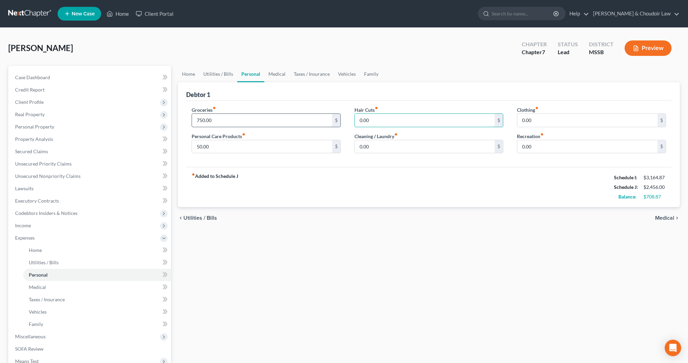
drag, startPoint x: 382, startPoint y: 124, endPoint x: 331, endPoint y: 121, distance: 50.8
click at [331, 121] on div "Groceries fiber_manual_record 750.00 $ Personal Care Products fiber_manual_reco…" at bounding box center [429, 132] width 488 height 53
type input "50"
drag, startPoint x: 374, startPoint y: 147, endPoint x: 318, endPoint y: 147, distance: 56.6
click at [321, 147] on div "Groceries fiber_manual_record 750.00 $ Personal Care Products fiber_manual_reco…" at bounding box center [429, 132] width 488 height 53
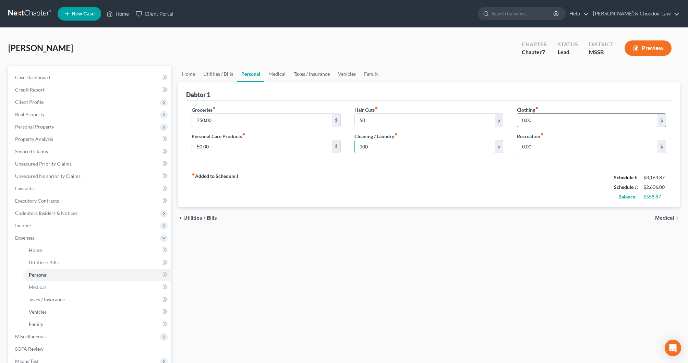
type input "100"
drag, startPoint x: 549, startPoint y: 118, endPoint x: 477, endPoint y: 118, distance: 72.4
click at [477, 118] on div "Groceries fiber_manual_record 750.00 $ Personal Care Products fiber_manual_reco…" at bounding box center [429, 132] width 488 height 53
type input "80"
drag, startPoint x: 543, startPoint y: 148, endPoint x: 489, endPoint y: 145, distance: 54.3
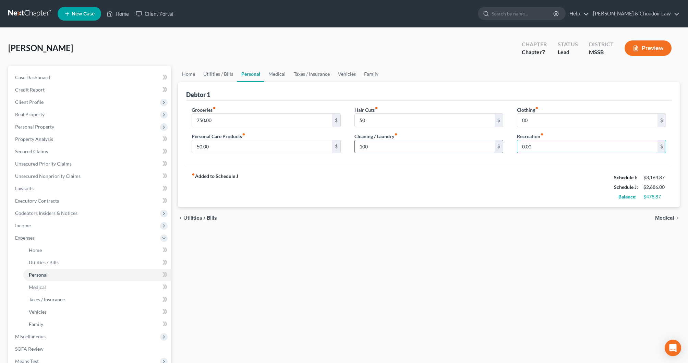
click at [489, 145] on div "Groceries fiber_manual_record 750.00 $ Personal Care Products fiber_manual_reco…" at bounding box center [429, 132] width 488 height 53
type input "150"
click at [403, 98] on div "Debtor 1" at bounding box center [429, 91] width 486 height 19
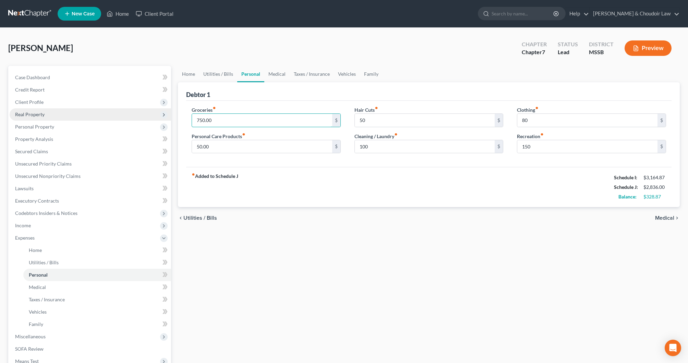
drag, startPoint x: 215, startPoint y: 121, endPoint x: 165, endPoint y: 118, distance: 49.4
click at [165, 119] on div "Petition Navigation Case Dashboard Payments Invoices Payments Payments Credit R…" at bounding box center [344, 245] width 679 height 359
type input "900"
click at [222, 74] on link "Utilities / Bills" at bounding box center [218, 74] width 38 height 16
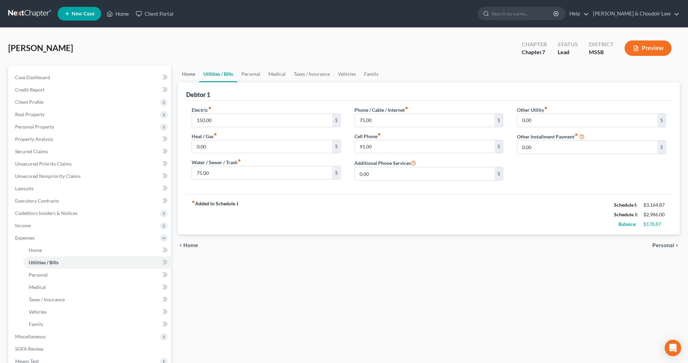
click at [187, 75] on link "Home" at bounding box center [188, 74] width 21 height 16
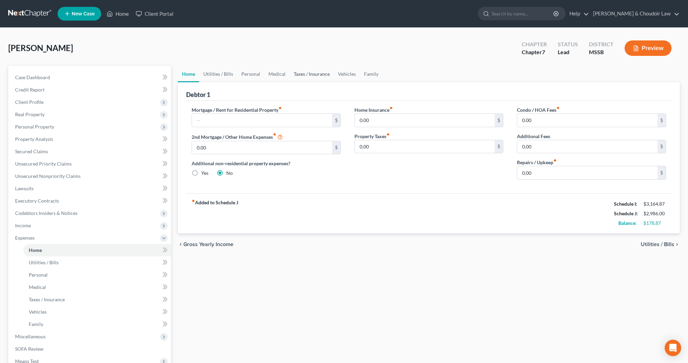
click at [309, 75] on link "Taxes / Insurance" at bounding box center [312, 74] width 44 height 16
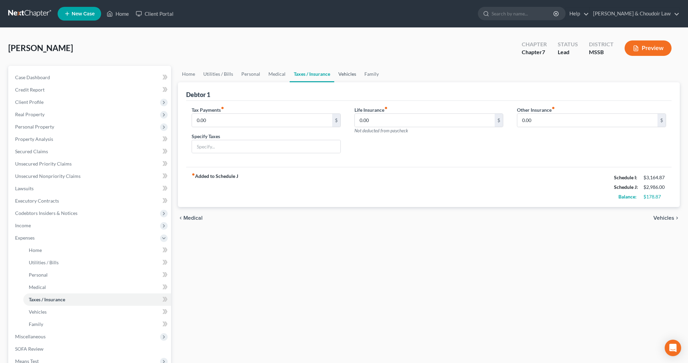
click at [344, 73] on link "Vehicles" at bounding box center [347, 74] width 26 height 16
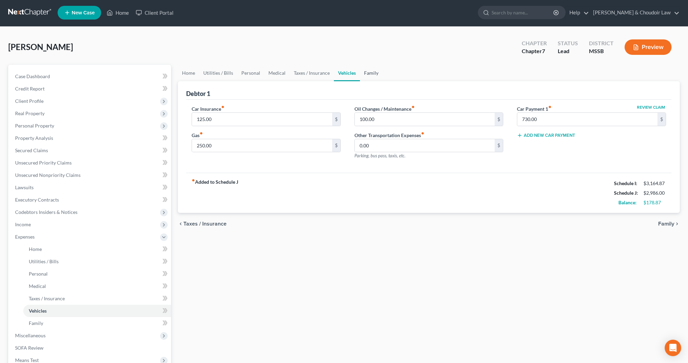
scroll to position [4, 0]
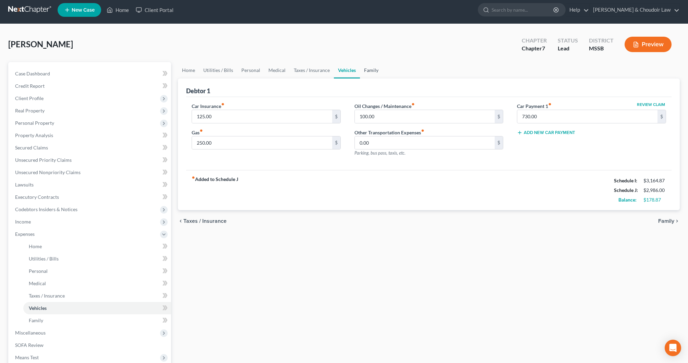
click at [370, 73] on link "Family" at bounding box center [371, 70] width 23 height 16
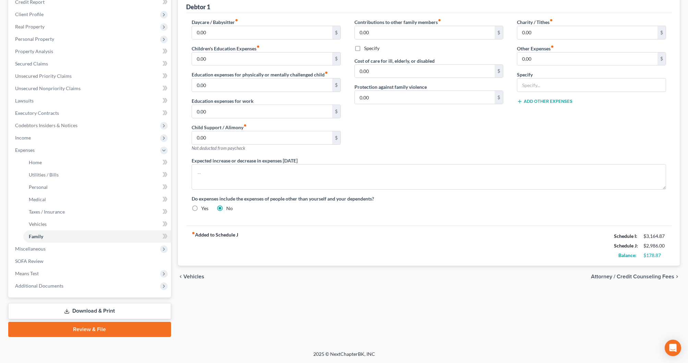
scroll to position [88, 0]
click at [142, 307] on link "Download & Print" at bounding box center [89, 311] width 163 height 16
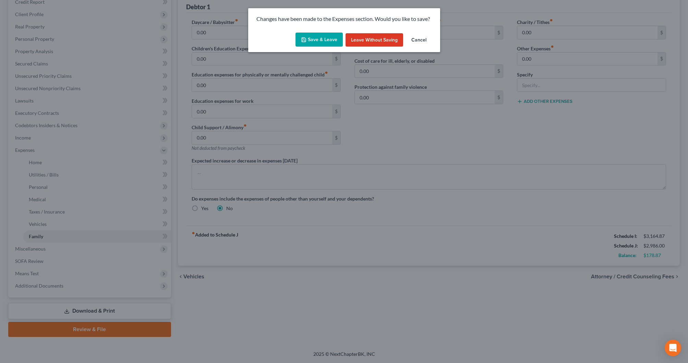
click at [321, 37] on button "Save & Leave" at bounding box center [319, 40] width 47 height 14
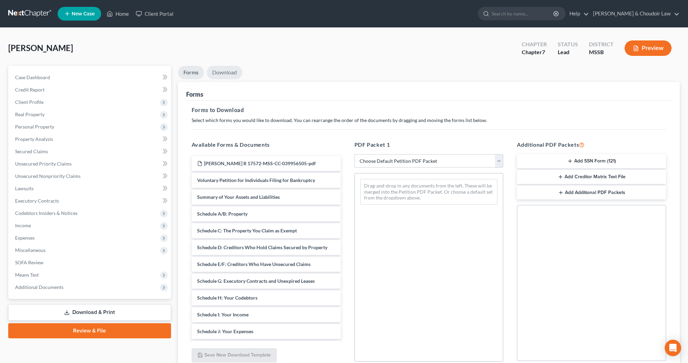
click at [235, 72] on link "Download" at bounding box center [225, 72] width 36 height 13
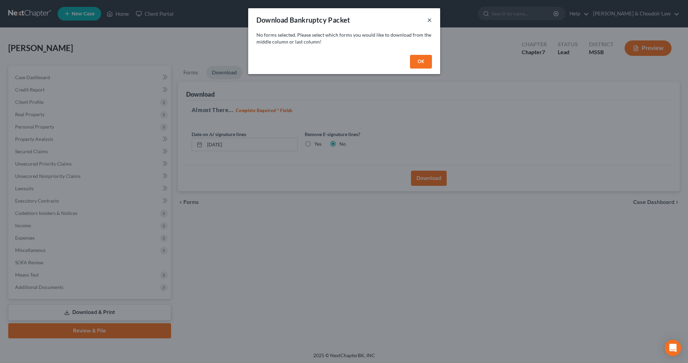
click at [431, 19] on button "×" at bounding box center [429, 20] width 5 height 8
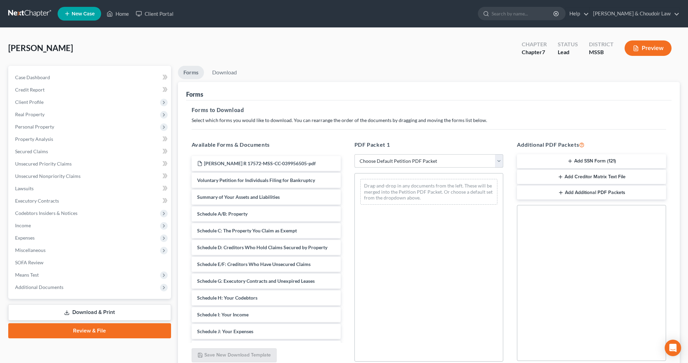
select select "0"
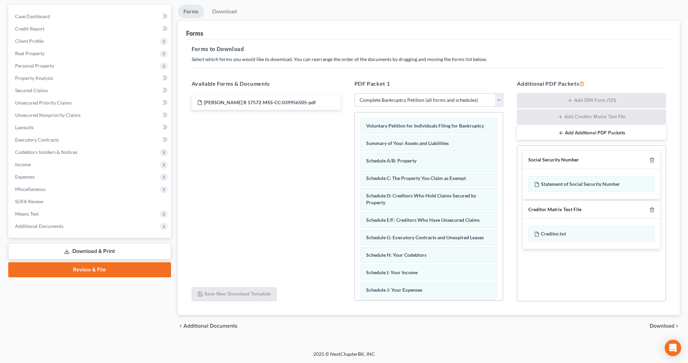
click at [655, 320] on div "chevron_left Additional Documents Download chevron_right" at bounding box center [429, 326] width 502 height 22
click at [657, 323] on span "Download" at bounding box center [662, 325] width 25 height 5
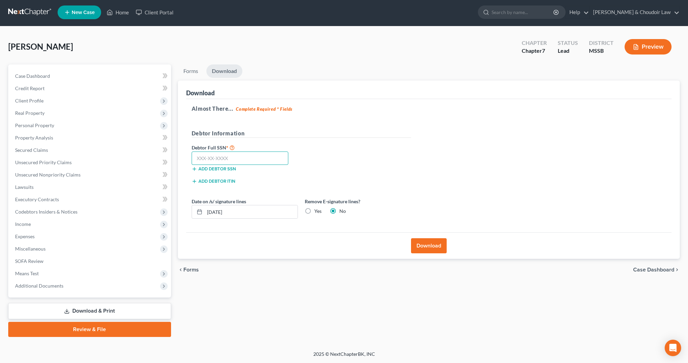
click at [255, 154] on input "text" at bounding box center [240, 159] width 97 height 14
type input "587-83-8212"
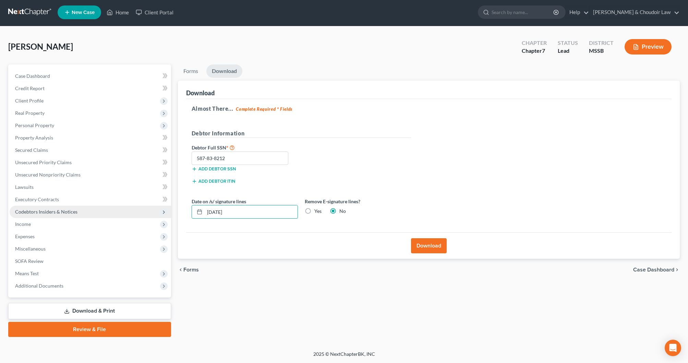
drag, startPoint x: 250, startPoint y: 214, endPoint x: 165, endPoint y: 214, distance: 85.4
click at [165, 214] on div "Petition Navigation Case Dashboard Payments Invoices Payments Payments Credit R…" at bounding box center [344, 200] width 679 height 273
type input "[DATE]"
click at [319, 212] on label "Yes" at bounding box center [317, 211] width 7 height 7
click at [319, 212] on input "Yes" at bounding box center [319, 210] width 4 height 4
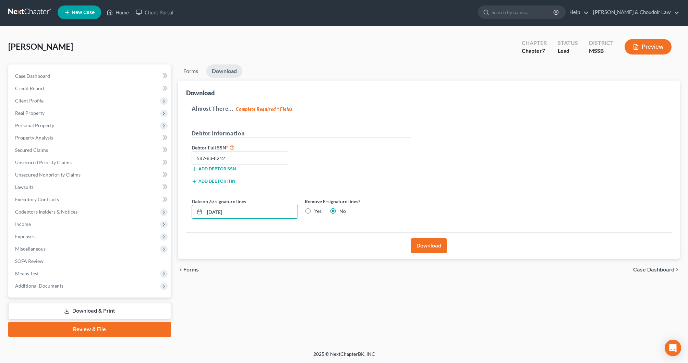
radio input "true"
radio input "false"
click at [418, 240] on button "Download" at bounding box center [429, 245] width 36 height 15
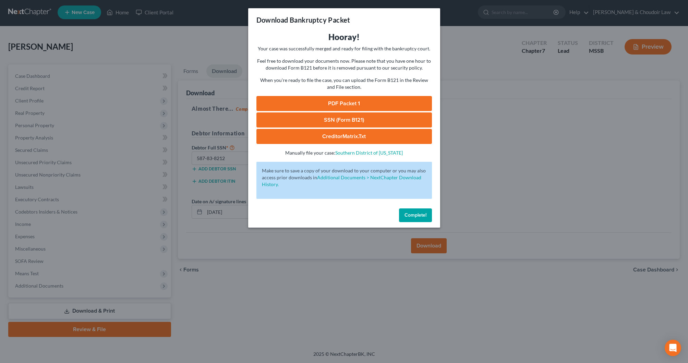
click at [428, 216] on button "Complete!" at bounding box center [415, 216] width 33 height 14
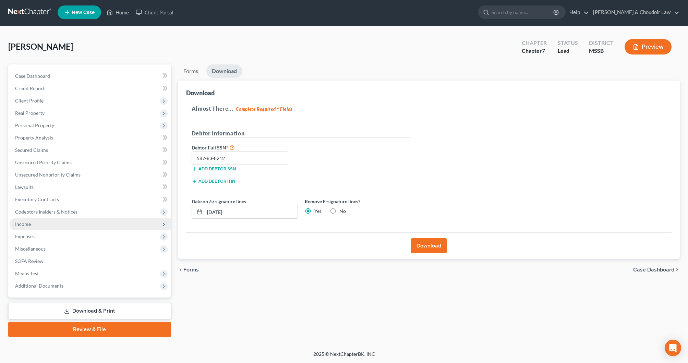
click at [33, 225] on span "Income" at bounding box center [91, 224] width 162 height 12
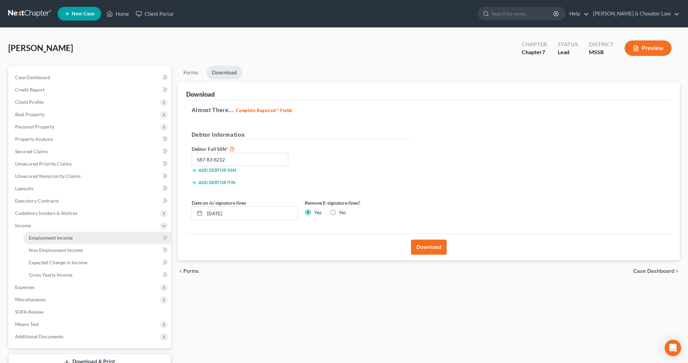
scroll to position [0, 0]
click at [42, 240] on span "Employment Income" at bounding box center [51, 238] width 44 height 6
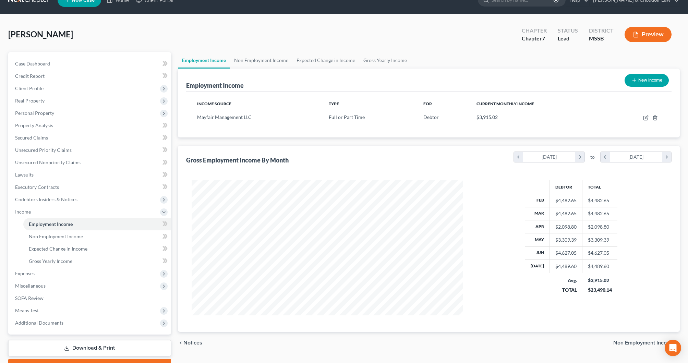
scroll to position [135, 285]
click at [268, 62] on link "Non Employment Income" at bounding box center [261, 60] width 62 height 16
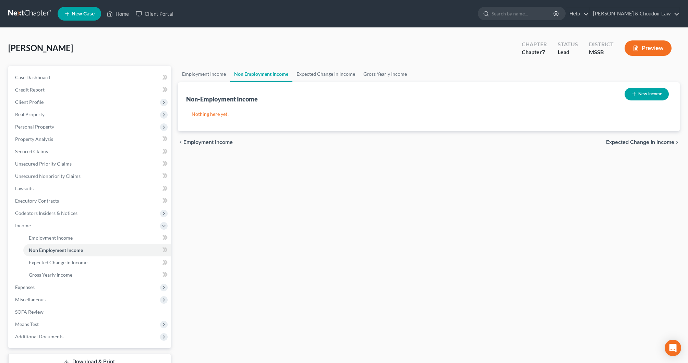
click at [644, 97] on button "New Income" at bounding box center [647, 94] width 44 height 13
select select "0"
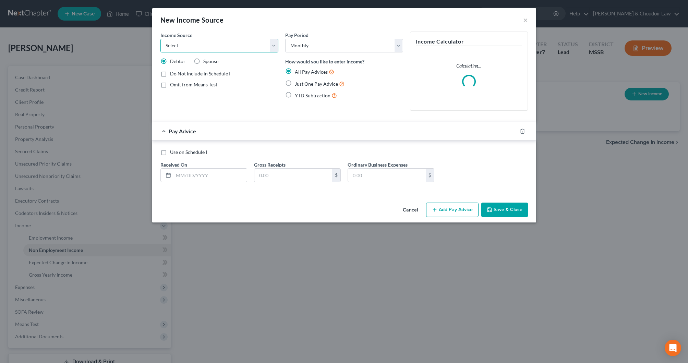
select select "7"
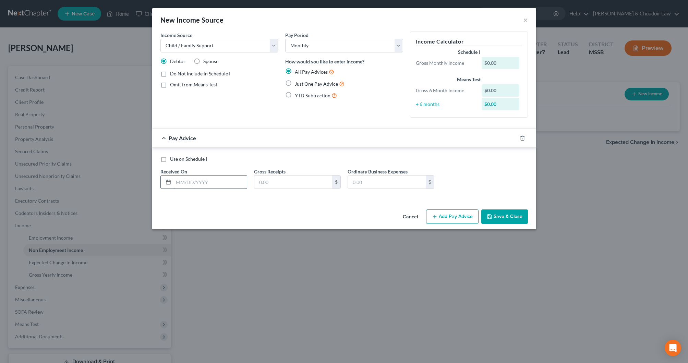
click at [216, 181] on input "text" at bounding box center [210, 182] width 73 height 13
type input "750"
click at [307, 183] on input "text" at bounding box center [293, 182] width 78 height 13
type input "750"
click at [319, 82] on span "Just One Pay Advice" at bounding box center [316, 84] width 43 height 6
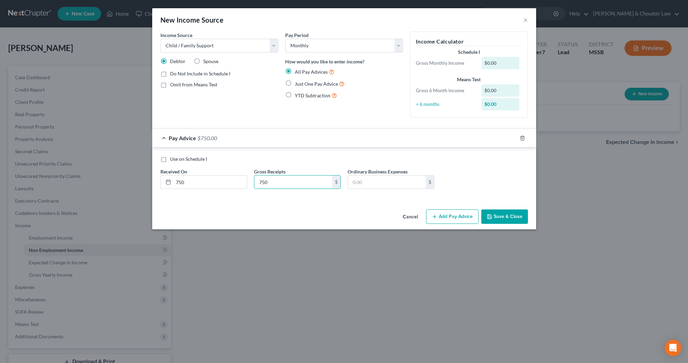
click at [302, 82] on input "Just One Pay Advice" at bounding box center [300, 82] width 4 height 4
radio input "true"
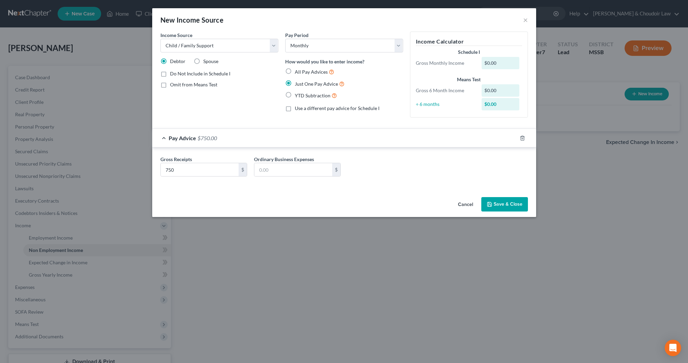
click at [510, 204] on button "Save & Close" at bounding box center [504, 204] width 47 height 14
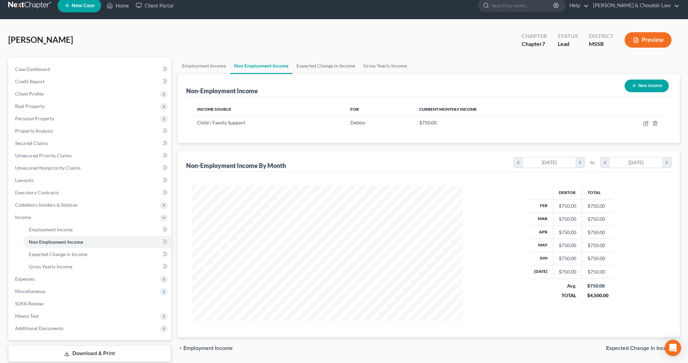
scroll to position [8, 0]
click at [35, 278] on span "Expenses" at bounding box center [25, 279] width 20 height 6
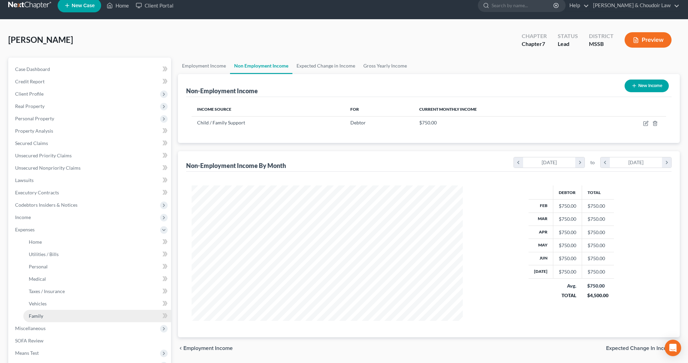
click at [47, 316] on link "Family" at bounding box center [97, 316] width 148 height 12
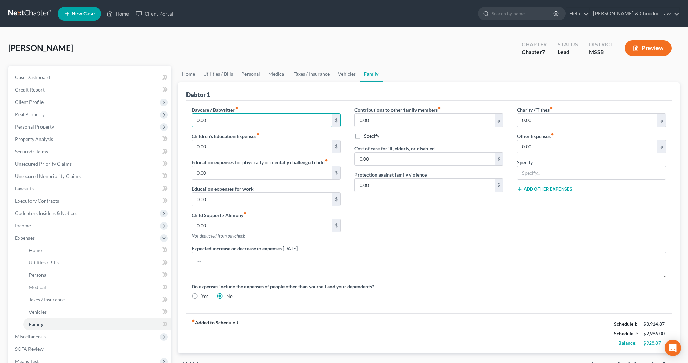
drag, startPoint x: 240, startPoint y: 120, endPoint x: 174, endPoint y: 117, distance: 66.3
click at [174, 117] on div "Petition Navigation Case Dashboard Payments Invoices Payments Payments Credit R…" at bounding box center [344, 245] width 679 height 359
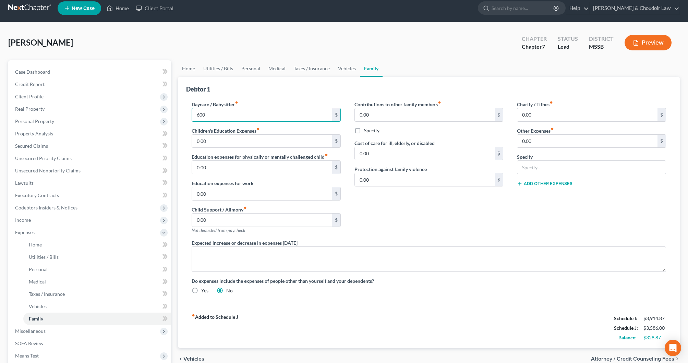
type input "600"
click at [262, 87] on div "Debtor 1" at bounding box center [429, 86] width 486 height 19
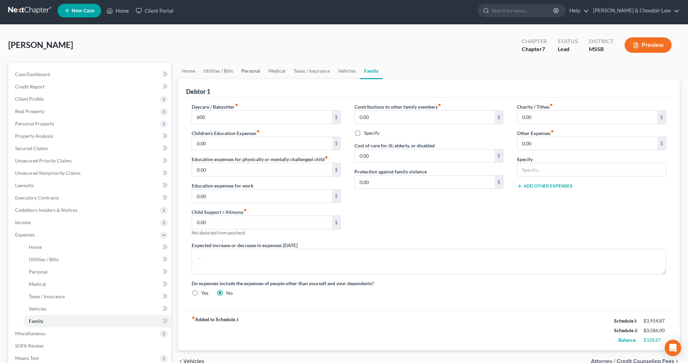
click at [259, 70] on link "Personal" at bounding box center [250, 71] width 27 height 16
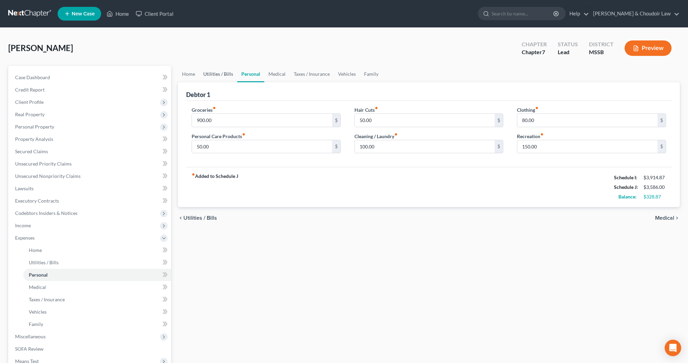
click at [221, 73] on link "Utilities / Bills" at bounding box center [218, 74] width 38 height 16
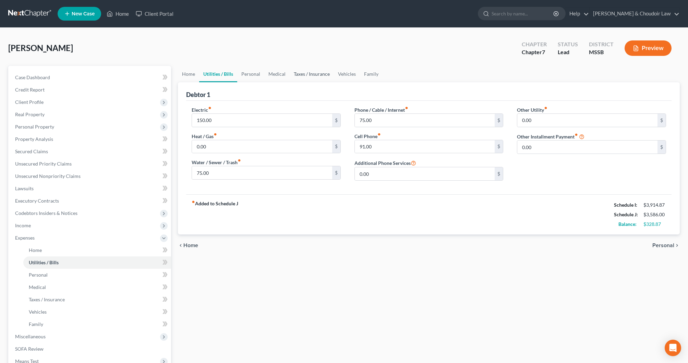
click at [290, 76] on link "Taxes / Insurance" at bounding box center [312, 74] width 44 height 16
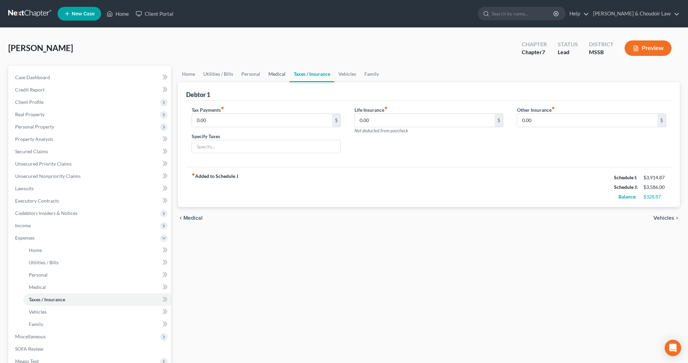
click at [278, 75] on link "Medical" at bounding box center [276, 74] width 25 height 16
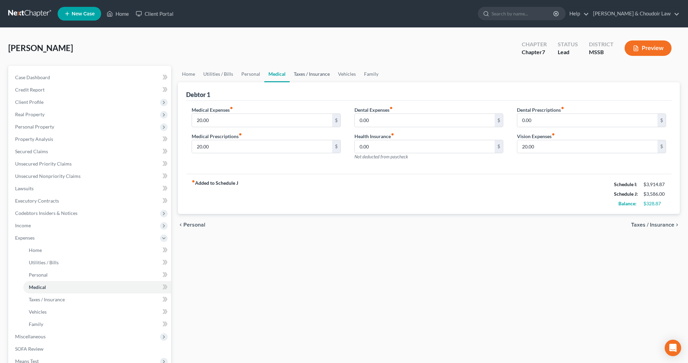
click at [301, 75] on link "Taxes / Insurance" at bounding box center [312, 74] width 44 height 16
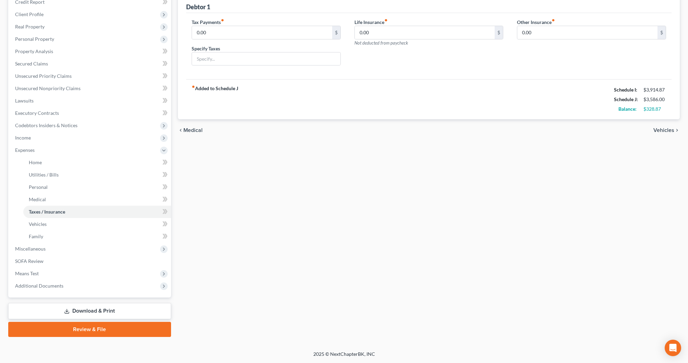
scroll to position [88, 0]
click at [34, 271] on span "Means Test" at bounding box center [27, 274] width 24 height 6
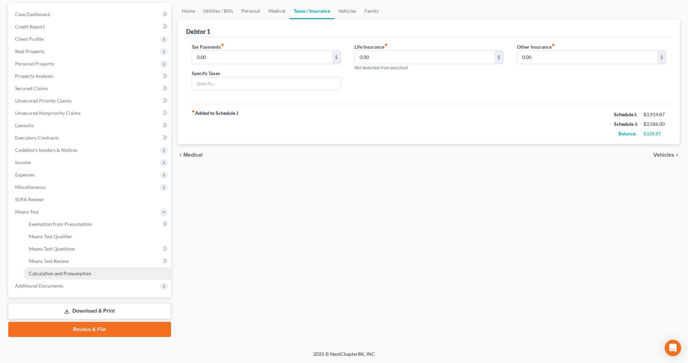
scroll to position [63, 0]
click at [49, 275] on span "Calculation and Presumption" at bounding box center [60, 274] width 62 height 6
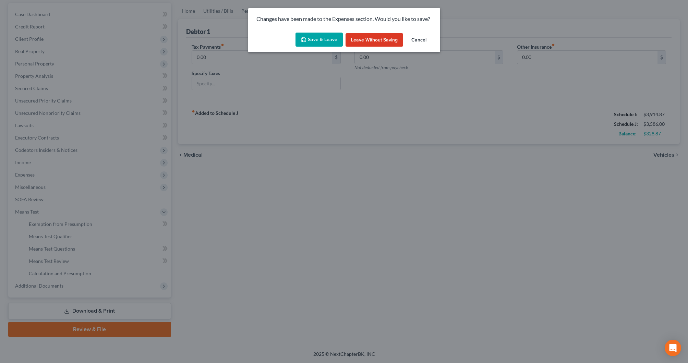
drag, startPoint x: 328, startPoint y: 38, endPoint x: 332, endPoint y: 42, distance: 5.6
click at [328, 38] on button "Save & Leave" at bounding box center [319, 40] width 47 height 14
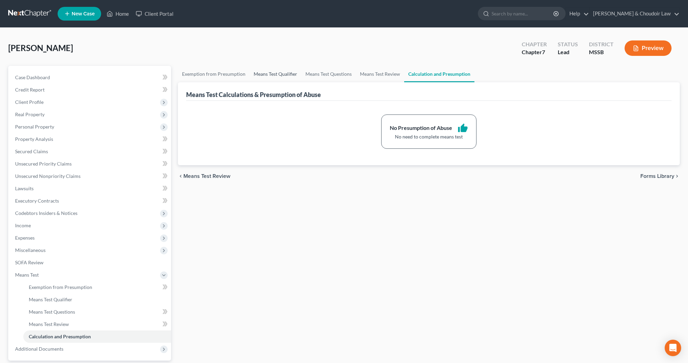
click at [271, 76] on link "Means Test Qualifier" at bounding box center [276, 74] width 52 height 16
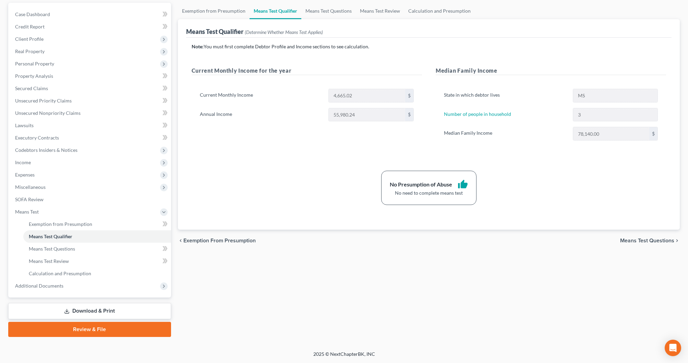
click at [135, 311] on link "Download & Print" at bounding box center [89, 311] width 163 height 16
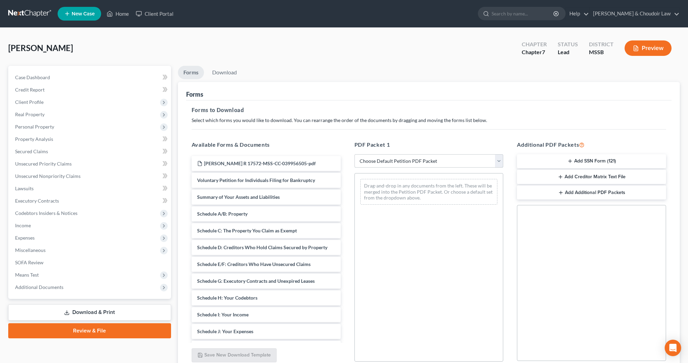
select select "0"
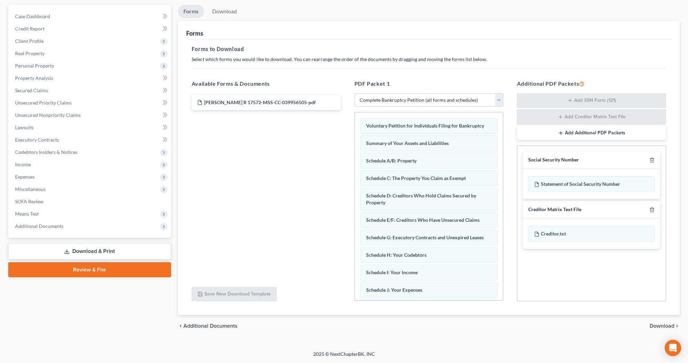
click at [657, 325] on span "Download" at bounding box center [662, 325] width 25 height 5
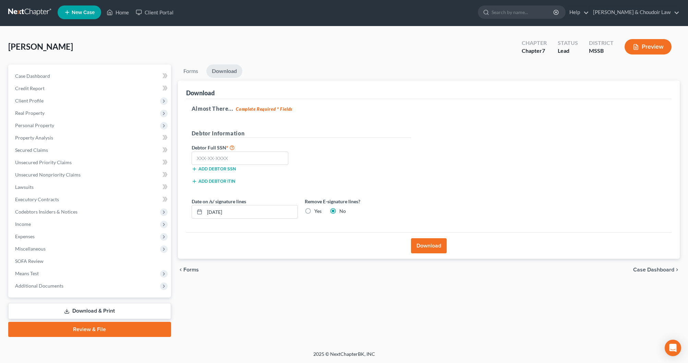
scroll to position [1, 0]
click at [261, 162] on input "text" at bounding box center [240, 159] width 97 height 14
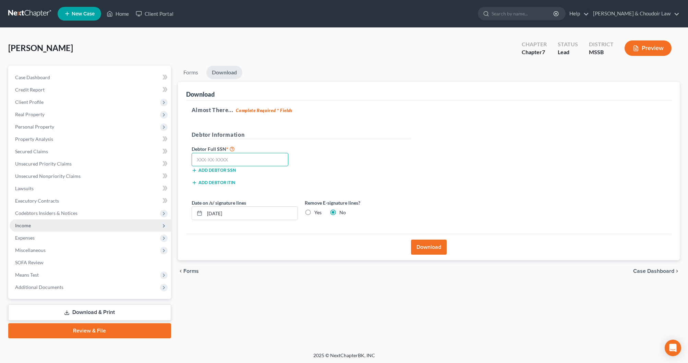
scroll to position [0, 0]
click at [40, 225] on span "Income" at bounding box center [91, 225] width 162 height 12
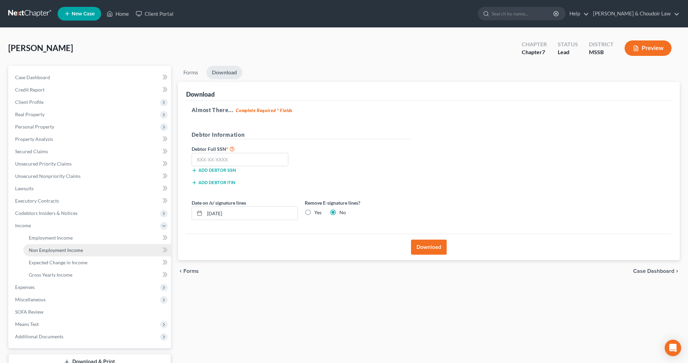
click at [44, 252] on span "Non Employment Income" at bounding box center [56, 250] width 54 height 6
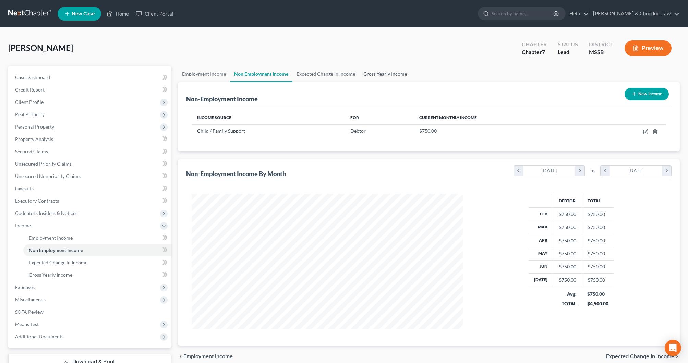
scroll to position [135, 285]
click at [634, 95] on icon "button" at bounding box center [634, 93] width 5 height 5
select select "0"
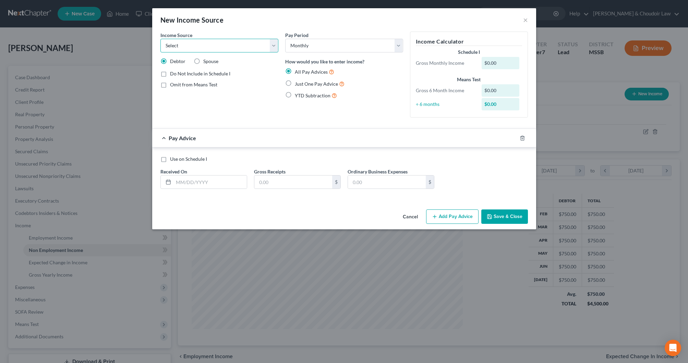
select select "1"
click at [225, 180] on input "text" at bounding box center [210, 182] width 73 height 13
type input "[DATE]"
type input "2,465.52"
click at [501, 217] on button "Save & Close" at bounding box center [504, 217] width 47 height 14
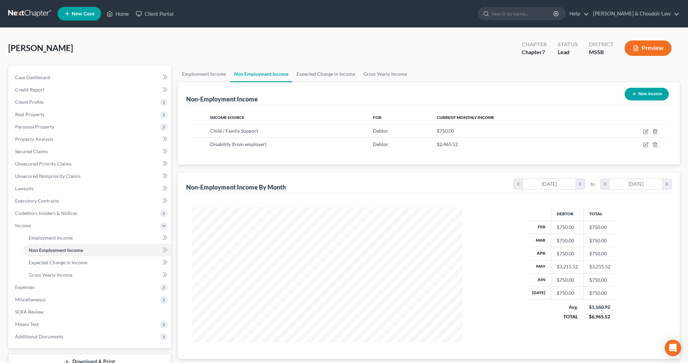
scroll to position [2, 0]
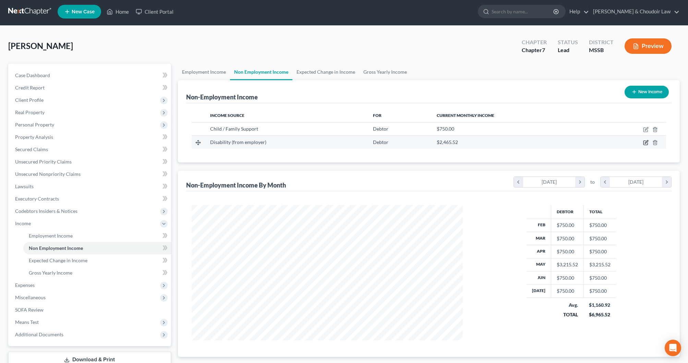
click at [646, 143] on icon "button" at bounding box center [646, 142] width 3 height 3
select select "1"
select select "0"
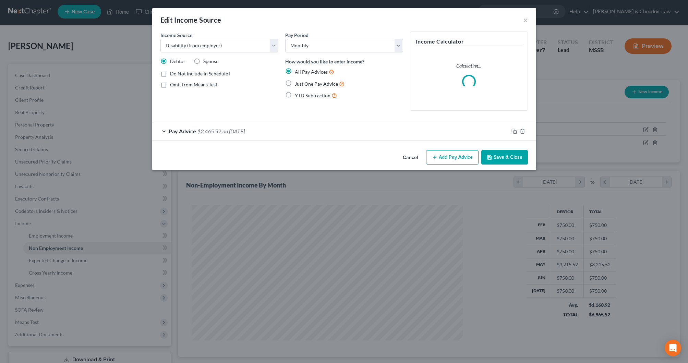
click at [450, 153] on button "Add Pay Advice" at bounding box center [452, 157] width 52 height 14
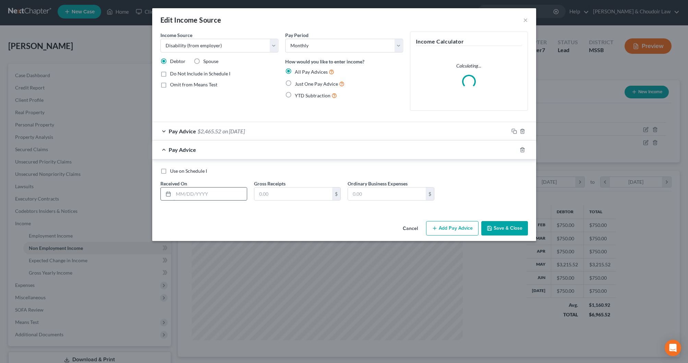
click at [203, 192] on input "text" at bounding box center [210, 194] width 73 height 13
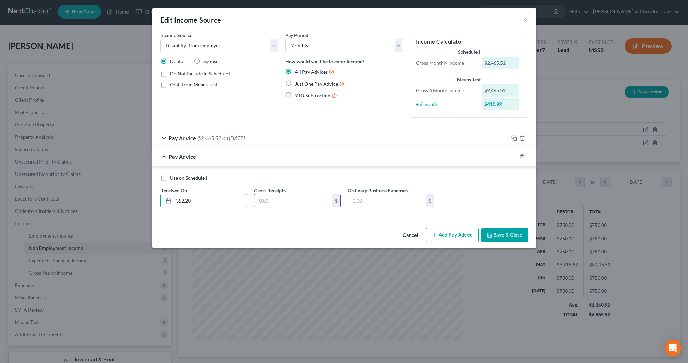
type input "352.20"
click at [279, 199] on input "text" at bounding box center [293, 200] width 78 height 13
type input "352.20"
drag, startPoint x: 225, startPoint y: 195, endPoint x: 142, endPoint y: 198, distance: 83.0
click at [142, 198] on div "Edit Income Source × Income Source * Select Unemployment Disability (from emplo…" at bounding box center [344, 181] width 688 height 363
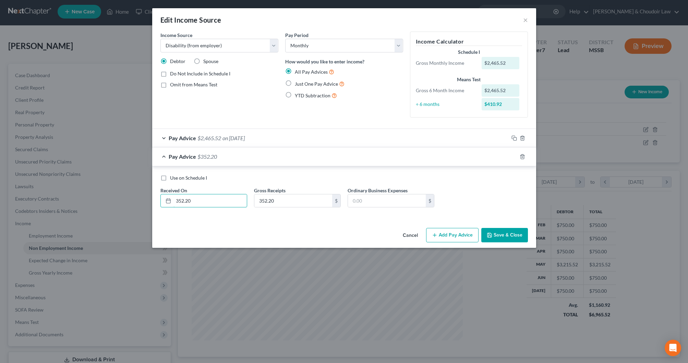
drag, startPoint x: 199, startPoint y: 199, endPoint x: 140, endPoint y: 198, distance: 59.0
click at [140, 198] on div "Edit Income Source × Income Source * Select Unemployment Disability (from emplo…" at bounding box center [344, 181] width 688 height 363
type input "[DATE]"
click at [513, 237] on button "Save & Close" at bounding box center [504, 235] width 47 height 14
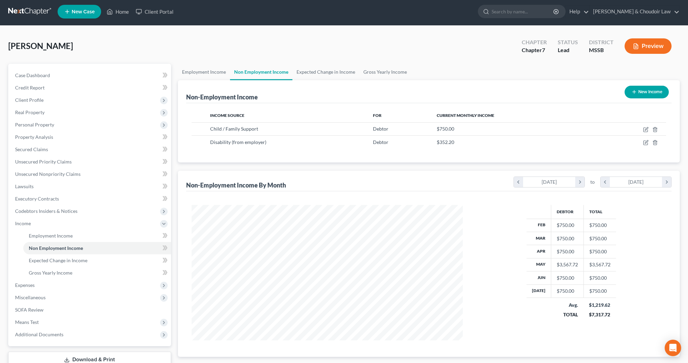
scroll to position [8, 0]
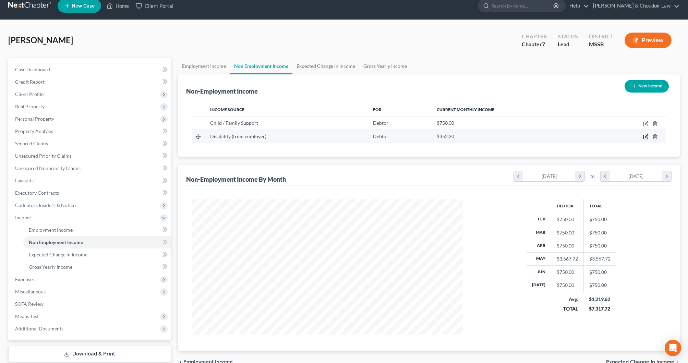
click at [647, 136] on icon "button" at bounding box center [645, 136] width 5 height 5
select select "1"
select select "0"
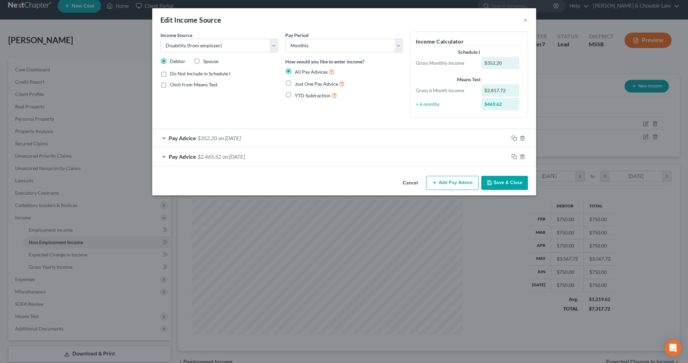
click at [216, 74] on span "Do Not Include in Schedule I" at bounding box center [200, 74] width 60 height 6
click at [177, 74] on input "Do Not Include in Schedule I" at bounding box center [175, 72] width 4 height 4
checkbox input "true"
click at [335, 142] on div "Pay Advice $352.20 on [DATE]" at bounding box center [330, 138] width 357 height 18
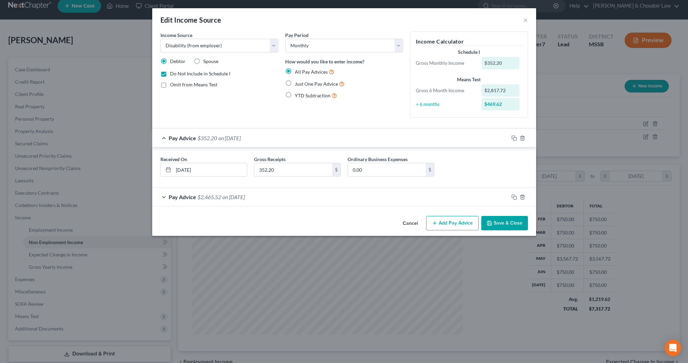
click at [353, 141] on div "Pay Advice $352.20 on [DATE]" at bounding box center [330, 138] width 357 height 18
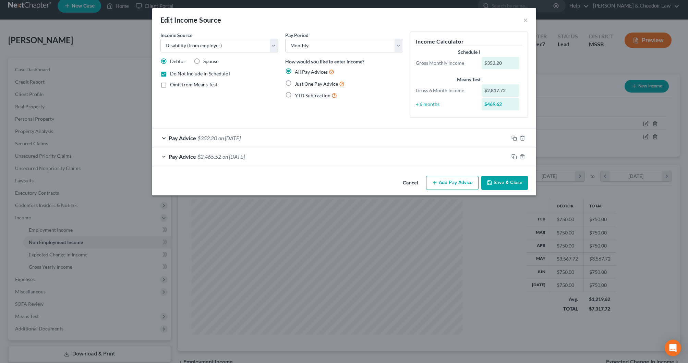
click at [507, 182] on button "Save & Close" at bounding box center [504, 183] width 47 height 14
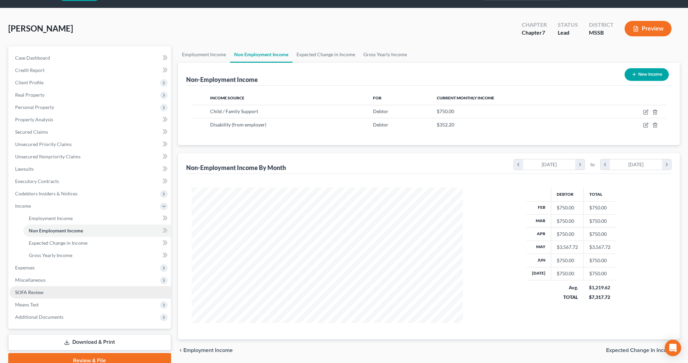
scroll to position [22, 0]
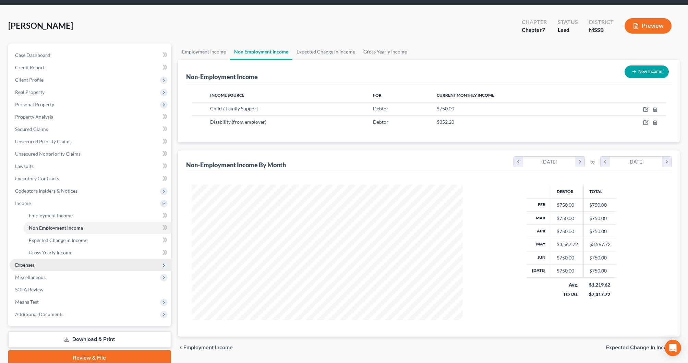
click at [36, 268] on span "Expenses" at bounding box center [91, 265] width 162 height 12
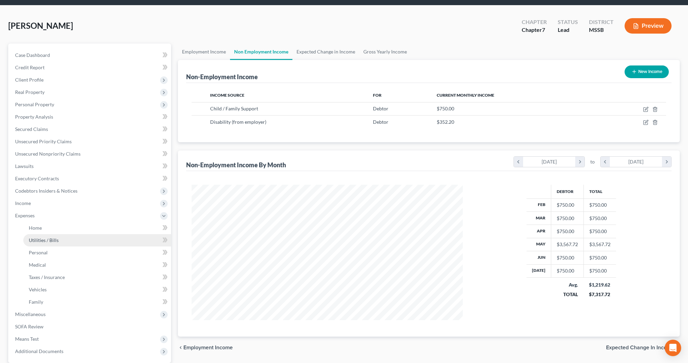
click at [41, 235] on link "Utilities / Bills" at bounding box center [97, 240] width 148 height 12
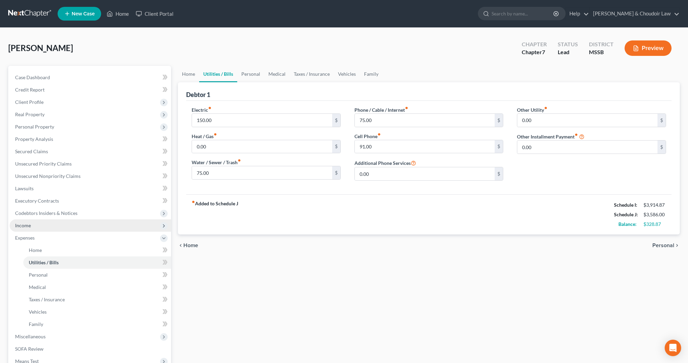
click at [43, 229] on span "Income" at bounding box center [91, 225] width 162 height 12
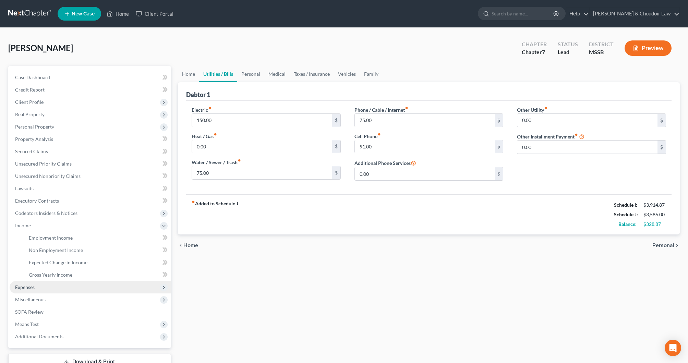
click at [34, 288] on span "Expenses" at bounding box center [25, 287] width 20 height 6
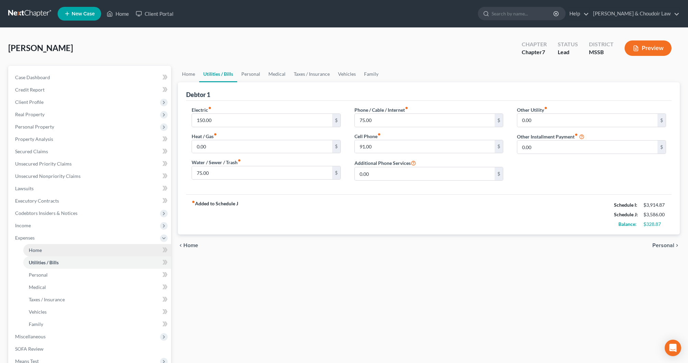
click at [40, 253] on link "Home" at bounding box center [97, 250] width 148 height 12
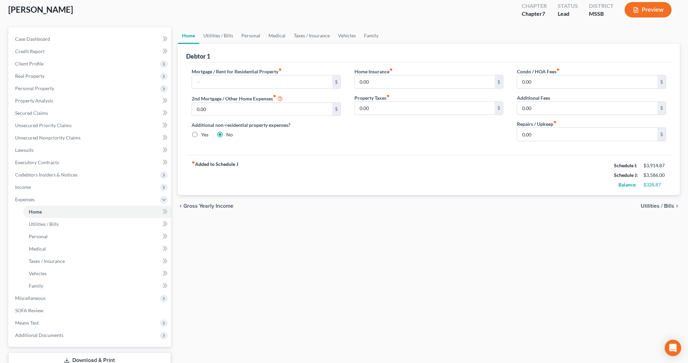
scroll to position [39, 0]
click at [44, 116] on link "Secured Claims" at bounding box center [91, 112] width 162 height 12
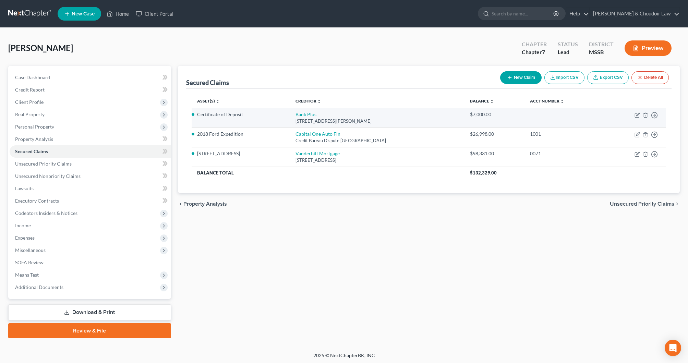
scroll to position [0, 0]
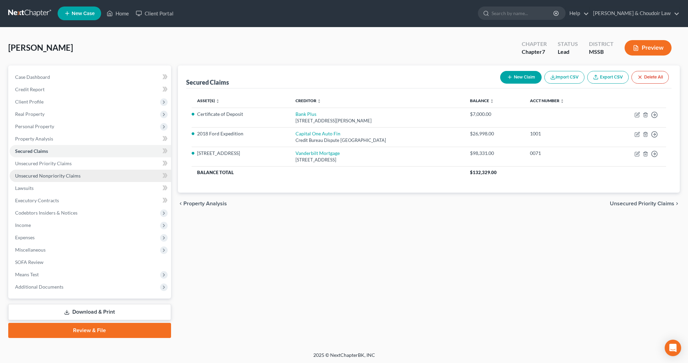
click at [63, 174] on span "Unsecured Nonpriority Claims" at bounding box center [48, 176] width 66 height 6
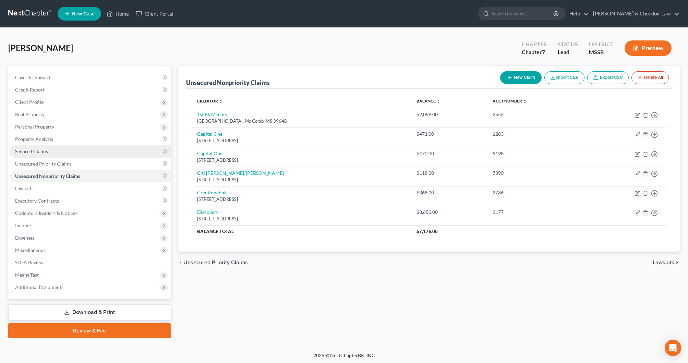
click at [49, 152] on link "Secured Claims" at bounding box center [91, 151] width 162 height 12
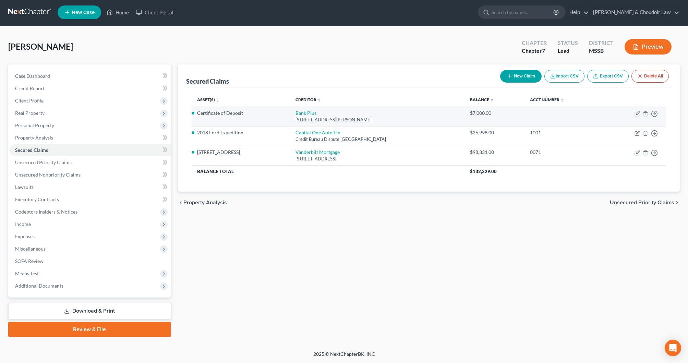
scroll to position [1, 0]
click at [638, 114] on icon "button" at bounding box center [637, 113] width 5 height 5
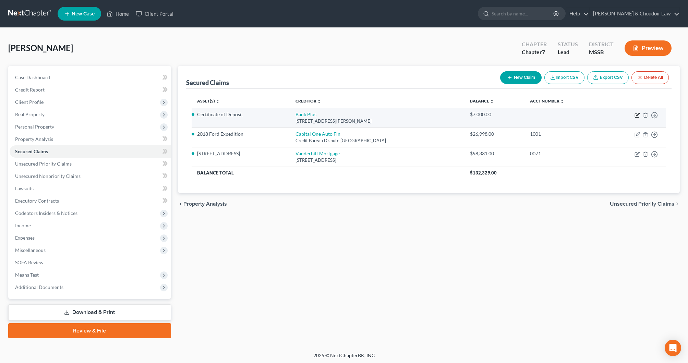
scroll to position [0, 0]
select select "25"
select select "0"
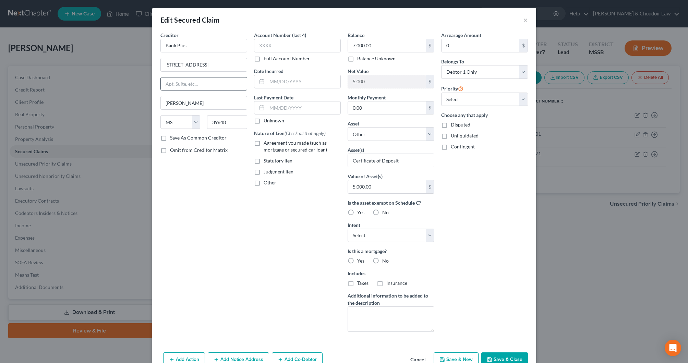
scroll to position [0, 0]
drag, startPoint x: 205, startPoint y: 47, endPoint x: 162, endPoint y: 47, distance: 43.9
click at [162, 47] on input "Bank Plus" at bounding box center [203, 46] width 87 height 14
type input "First Bank"
type input "W"
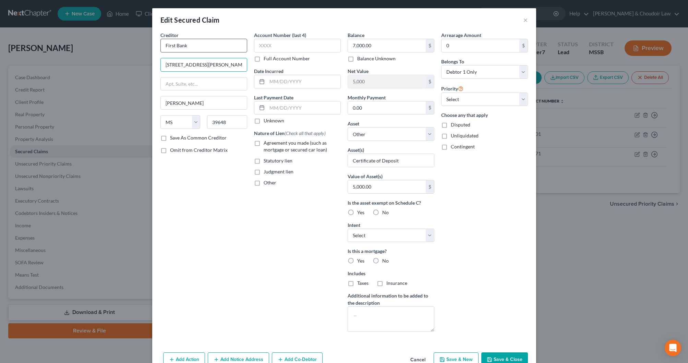
type input "[STREET_ADDRESS][PERSON_NAME]"
type input "Brookhaven"
type input "39601"
drag, startPoint x: 380, startPoint y: 45, endPoint x: 330, endPoint y: 45, distance: 50.8
click at [330, 45] on div "Creditor * First Bank [STREET_ADDRESS][PERSON_NAME] Brookhaven State [US_STATE]…" at bounding box center [344, 185] width 374 height 306
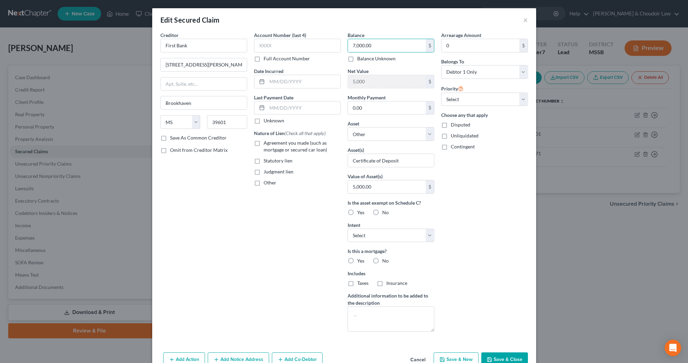
click at [476, 161] on div "Arrearage Amount 0 $ Belongs To * Select Debtor 1 Only Debtor 2 Only Debtor 1 A…" at bounding box center [485, 185] width 94 height 306
click at [516, 352] on div "Add Action Add Notice Address Add Co-Debtor Cancel Save & New Save & Close" at bounding box center [344, 361] width 384 height 23
click at [518, 355] on button "Save & Close" at bounding box center [504, 360] width 47 height 14
select select
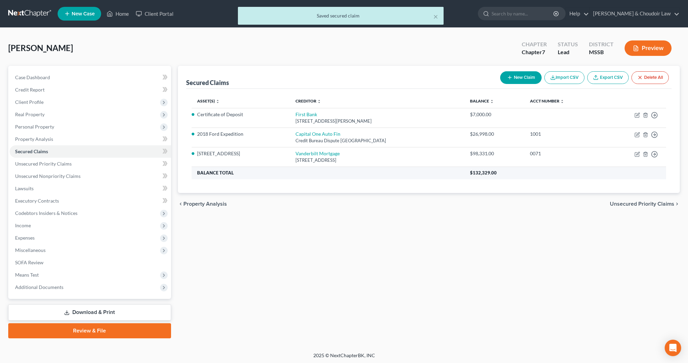
scroll to position [0, 0]
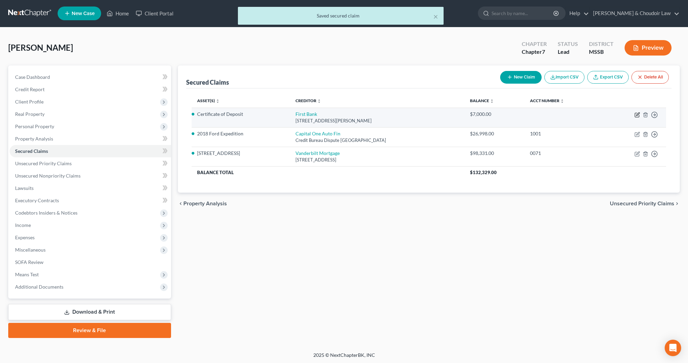
click at [635, 115] on icon "button" at bounding box center [637, 115] width 4 height 4
select select "25"
select select "0"
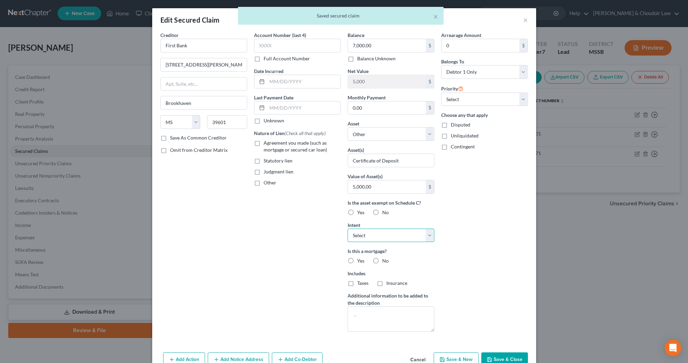
select select "0"
click at [502, 357] on button "Save & Close" at bounding box center [504, 360] width 47 height 14
select select
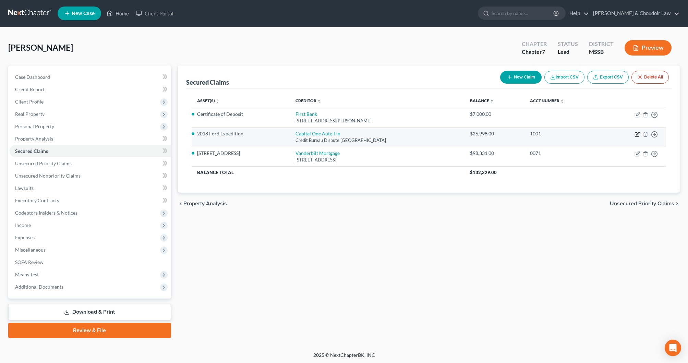
scroll to position [0, 1]
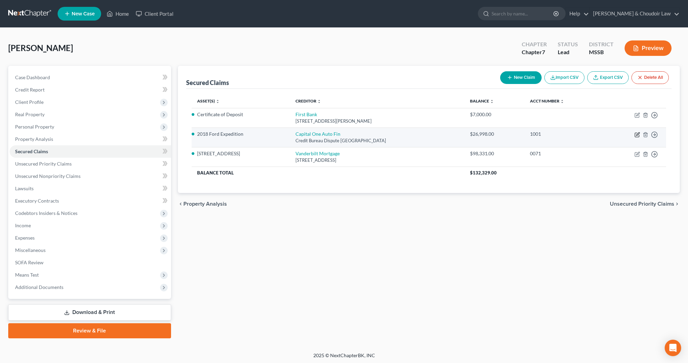
click at [638, 133] on icon "button" at bounding box center [637, 134] width 5 height 5
select select "45"
select select "2"
select select "0"
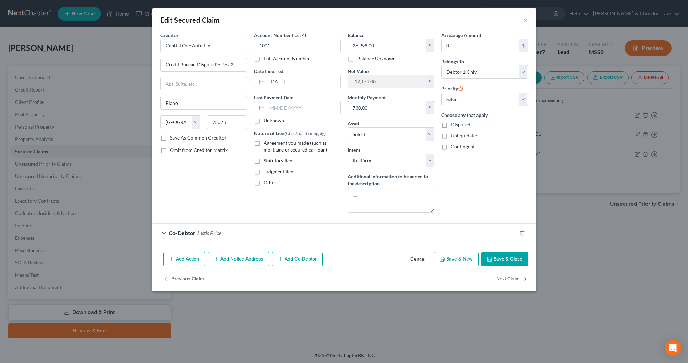
click at [380, 111] on input "730.00" at bounding box center [387, 108] width 78 height 13
type input "730.87"
click at [518, 259] on button "Save & Close" at bounding box center [504, 259] width 47 height 14
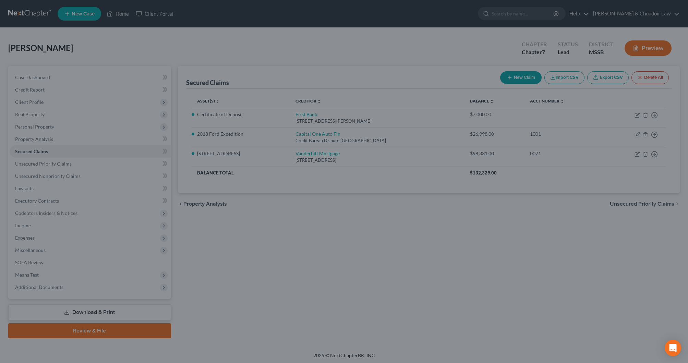
select select "7"
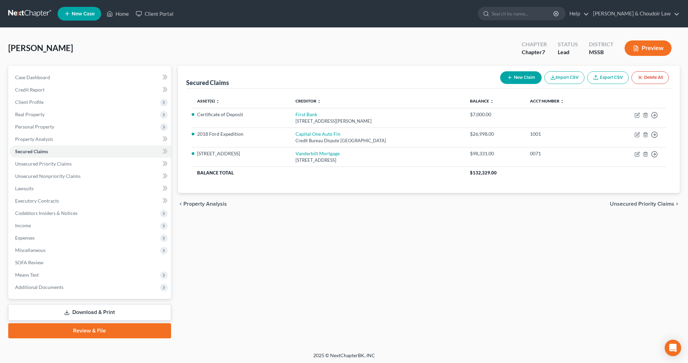
scroll to position [0, 0]
click at [154, 310] on link "Download & Print" at bounding box center [89, 313] width 163 height 16
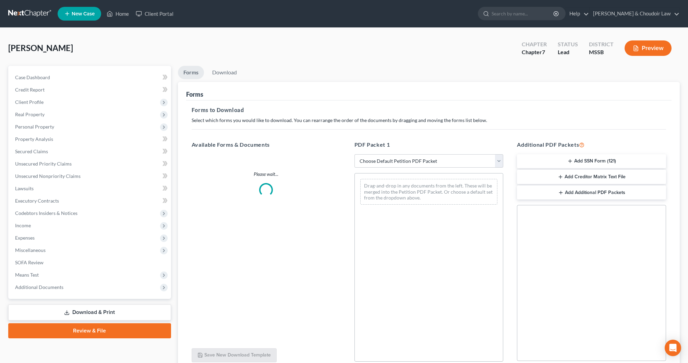
scroll to position [3, 0]
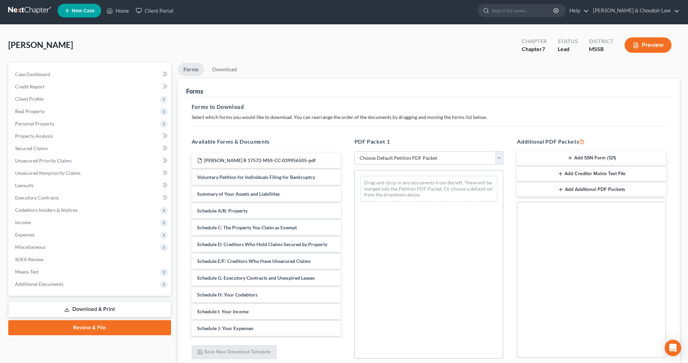
select select "0"
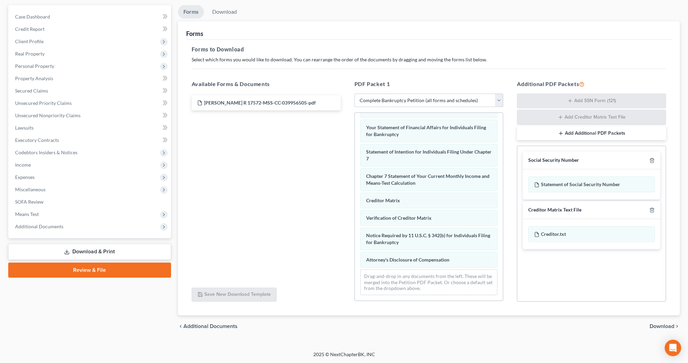
scroll to position [197, 0]
click at [657, 326] on span "Download" at bounding box center [662, 325] width 25 height 5
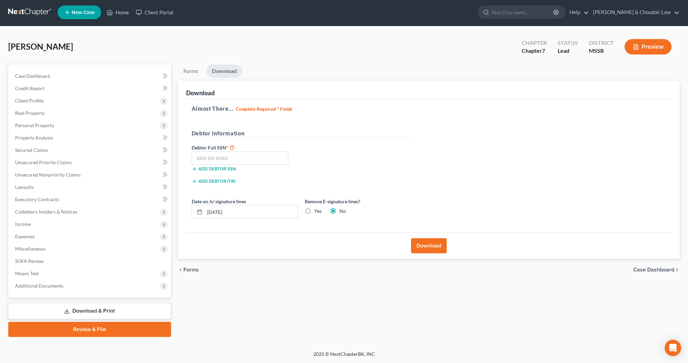
scroll to position [1, 0]
click at [260, 153] on input "text" at bounding box center [240, 159] width 97 height 14
type input "587-83-8212"
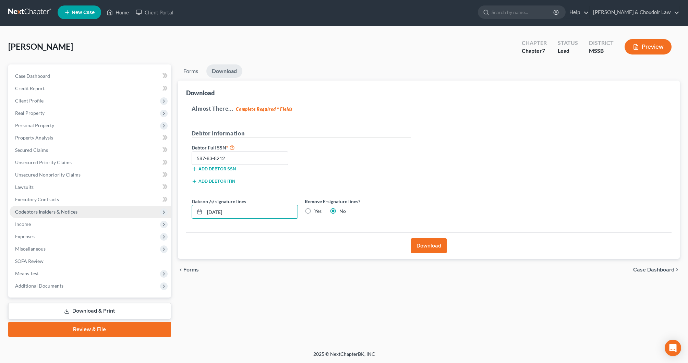
drag, startPoint x: 201, startPoint y: 211, endPoint x: 138, endPoint y: 210, distance: 62.8
click at [138, 210] on div "Petition Navigation Case Dashboard Payments Invoices Payments Payments Credit R…" at bounding box center [344, 200] width 679 height 273
type input "8"
type input "[DATE]"
click at [317, 210] on label "Yes" at bounding box center [317, 211] width 7 height 7
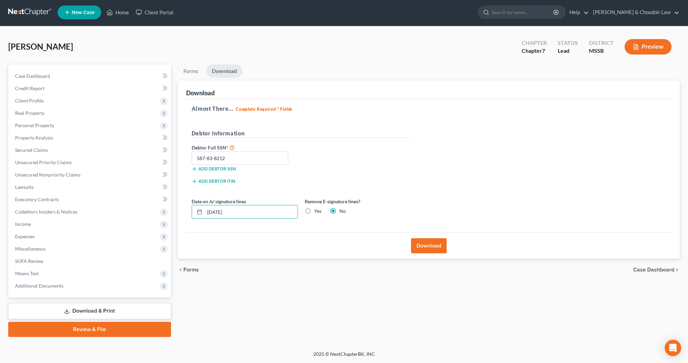
click at [317, 210] on input "Yes" at bounding box center [319, 210] width 4 height 4
radio input "true"
radio input "false"
click at [420, 243] on button "Download" at bounding box center [429, 245] width 36 height 15
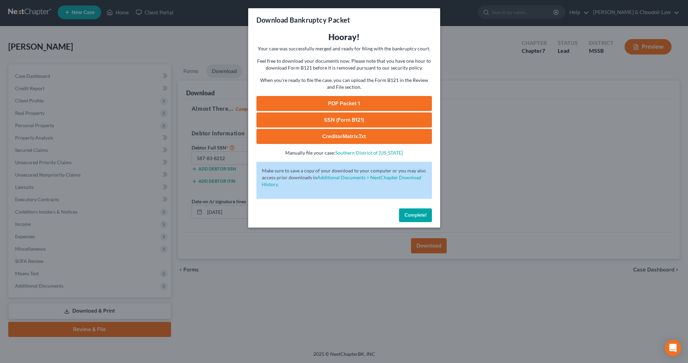
click at [328, 97] on link "PDF Packet 1" at bounding box center [345, 103] width 176 height 15
click at [363, 124] on link "SSN (Form B121)" at bounding box center [345, 119] width 176 height 15
click at [421, 213] on span "Complete!" at bounding box center [416, 215] width 22 height 6
